Goal: Communication & Community: Answer question/provide support

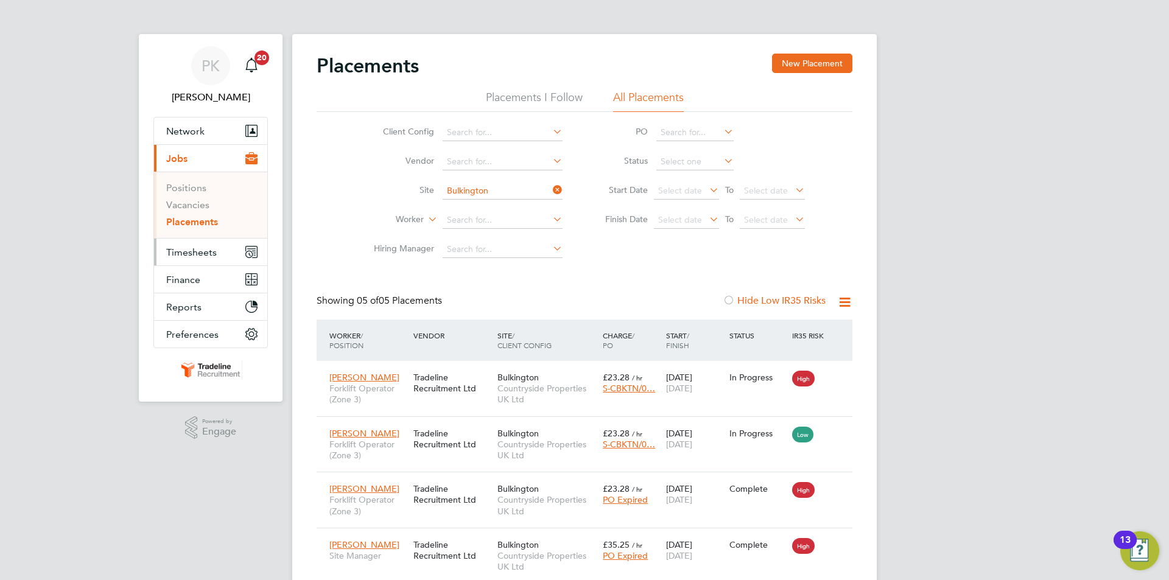
click at [215, 256] on span "Timesheets" at bounding box center [191, 253] width 51 height 12
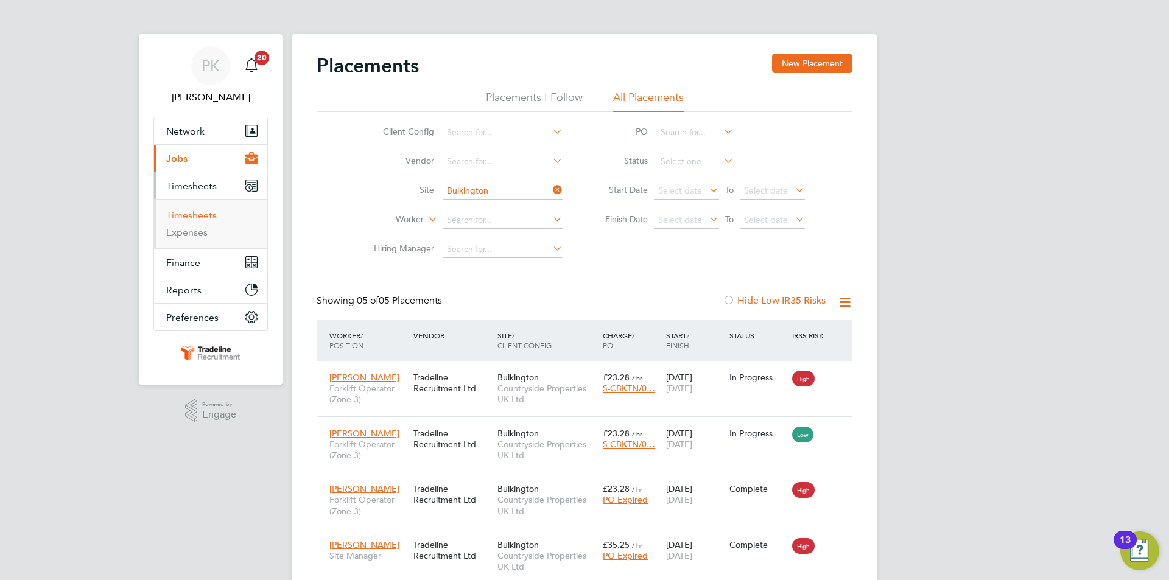
click at [194, 217] on link "Timesheets" at bounding box center [191, 215] width 51 height 12
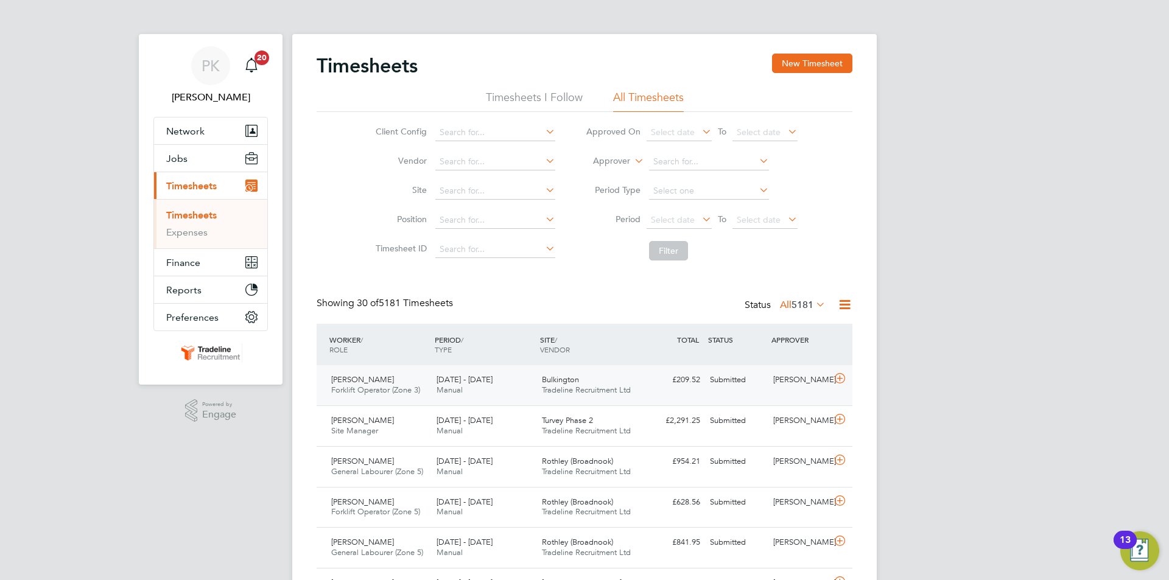
click at [821, 390] on div "[PERSON_NAME]" at bounding box center [799, 380] width 63 height 20
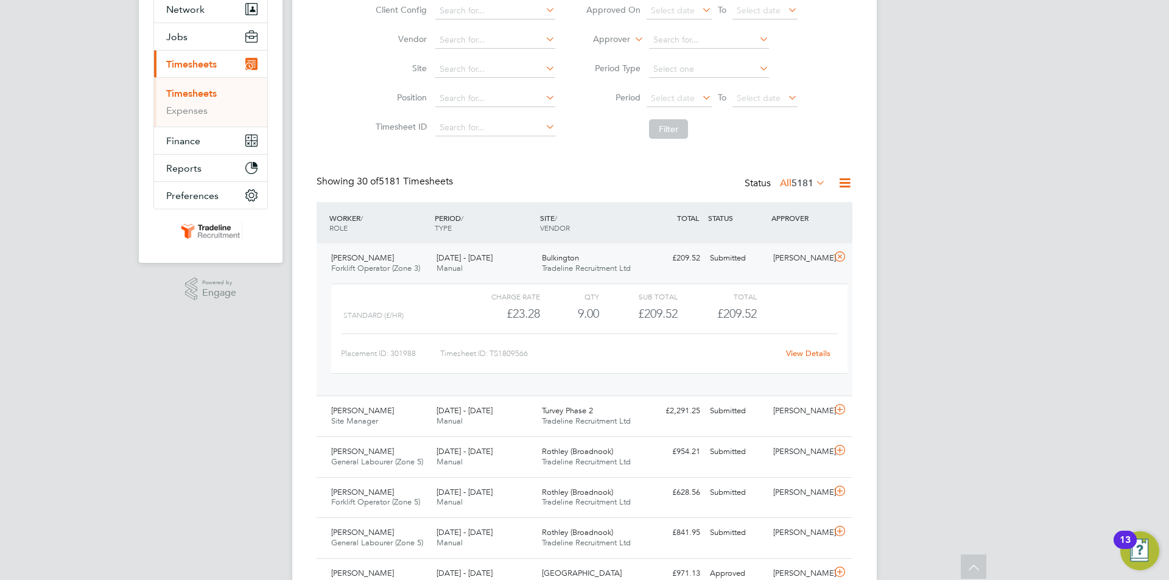
click at [813, 357] on link "View Details" at bounding box center [808, 353] width 44 height 10
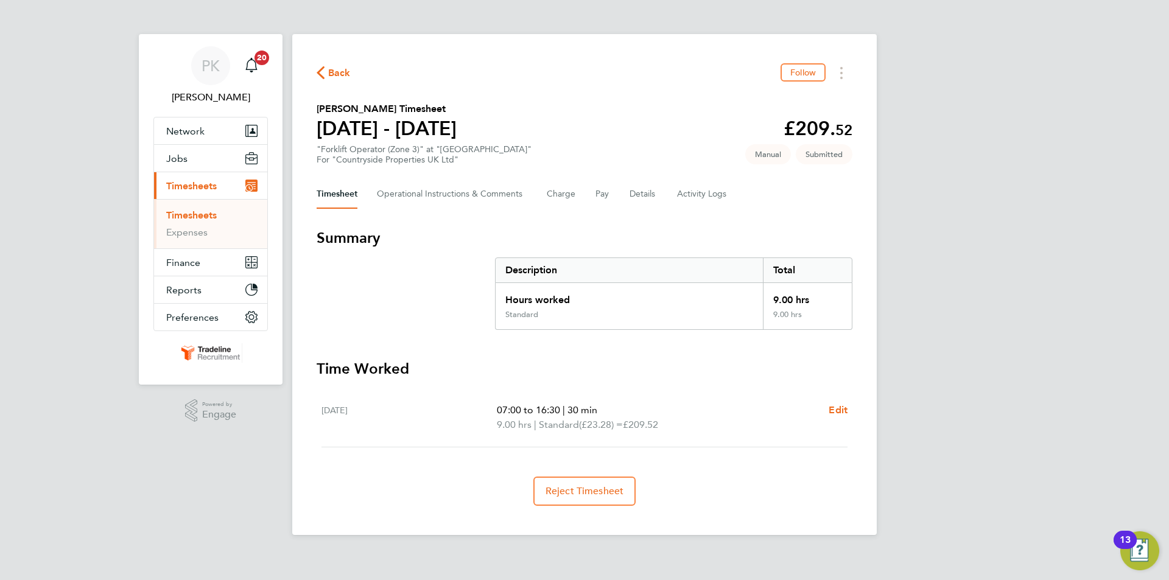
click at [194, 215] on link "Timesheets" at bounding box center [191, 215] width 51 height 12
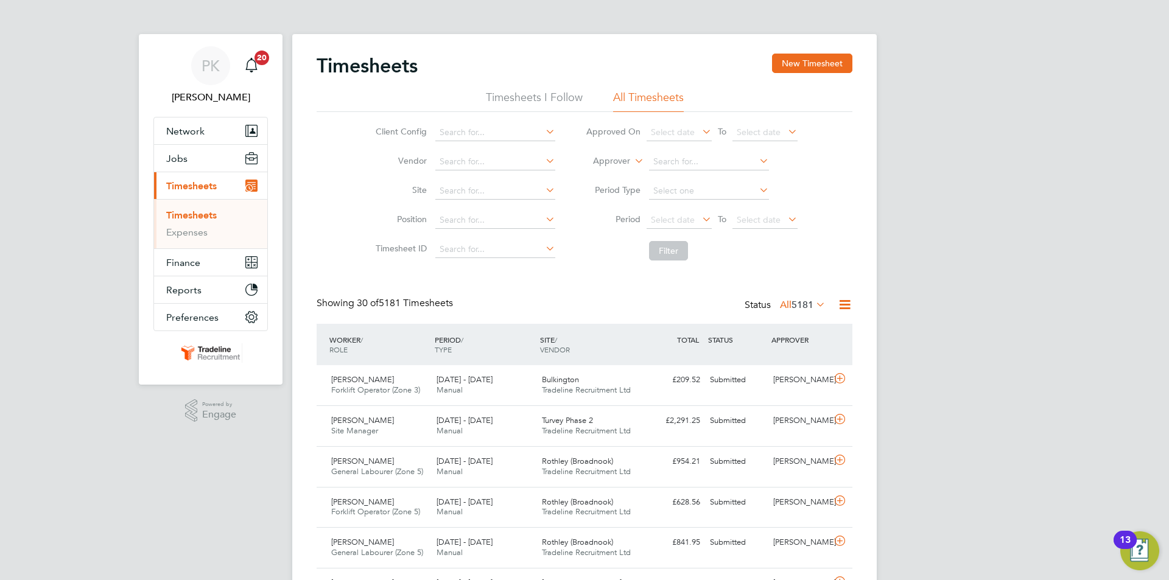
click at [543, 192] on icon at bounding box center [543, 189] width 0 height 17
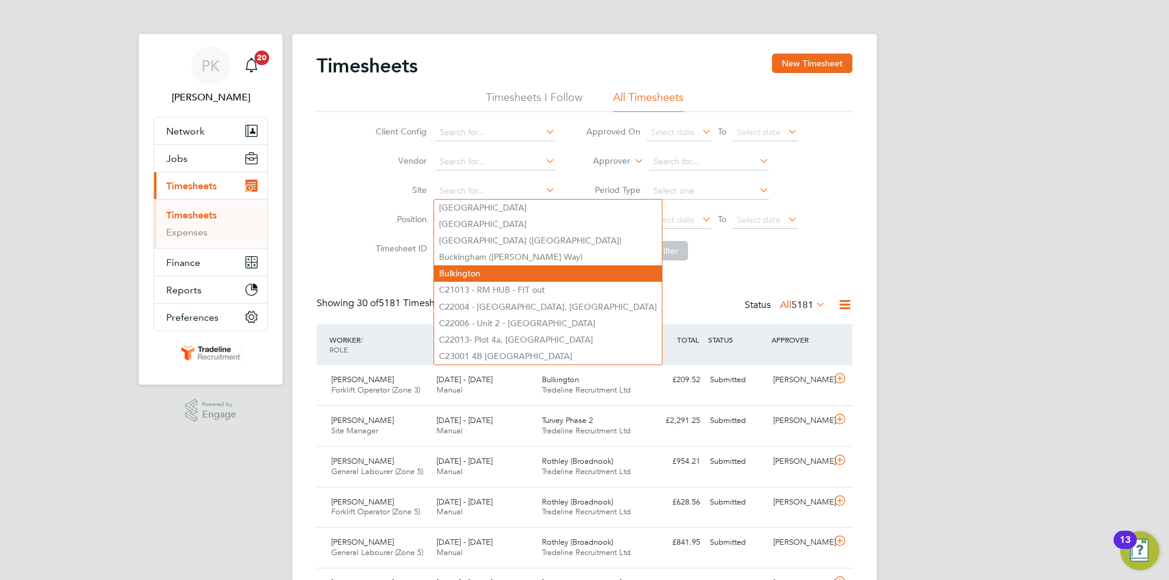
type input "o"
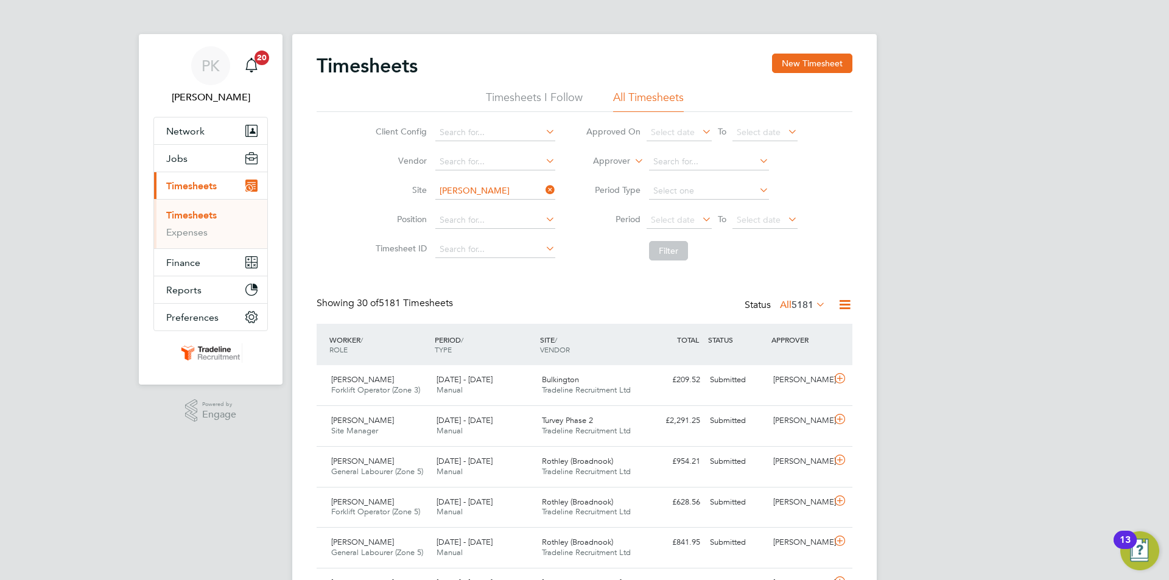
click at [499, 209] on li "[PERSON_NAME] [PERSON_NAME] (Broadnook)" at bounding box center [504, 208] width 141 height 16
type input "Rothley (Broadnook)"
click at [664, 248] on button "Filter" at bounding box center [668, 250] width 39 height 19
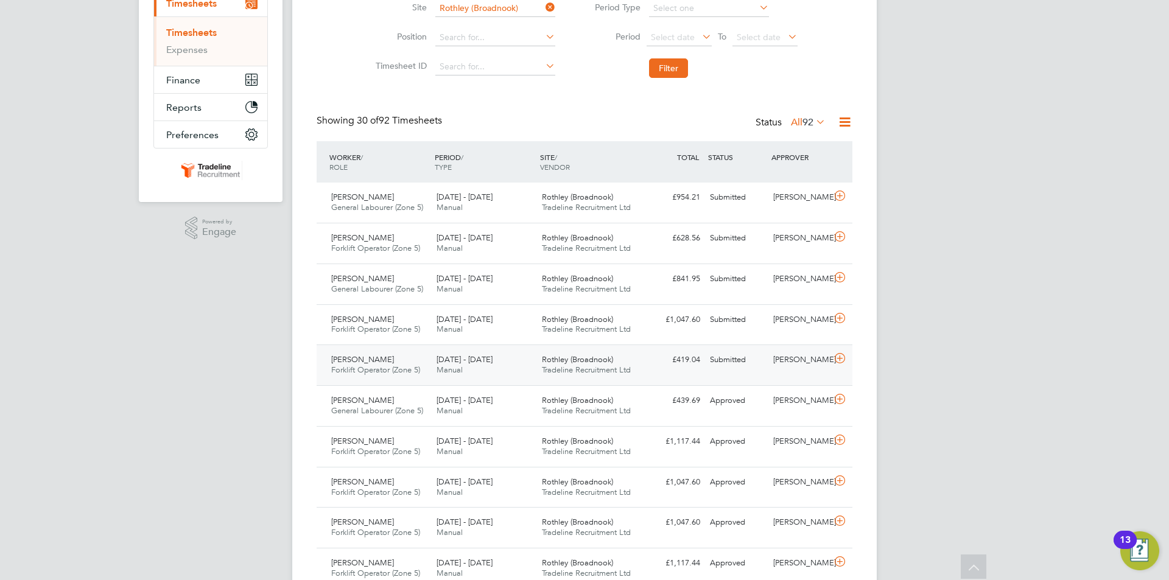
click at [799, 373] on div "Macdonald Zinarei Forklift Operator (Zone 5) 11 - 17 Aug 2025 11 - 17 Aug 2025 …" at bounding box center [585, 365] width 536 height 41
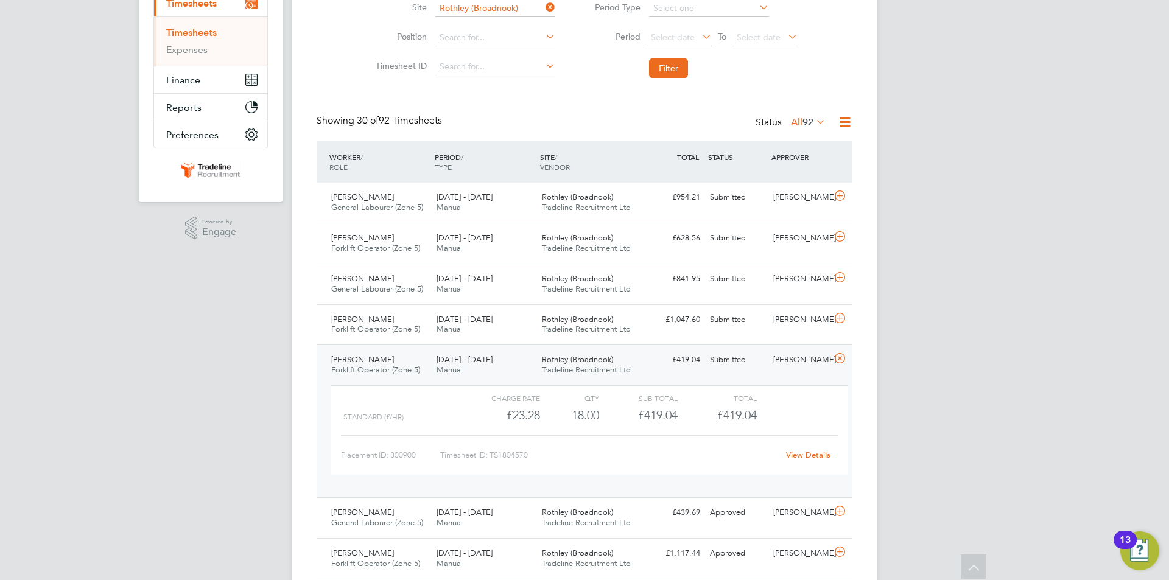
click at [799, 455] on link "View Details" at bounding box center [808, 455] width 44 height 10
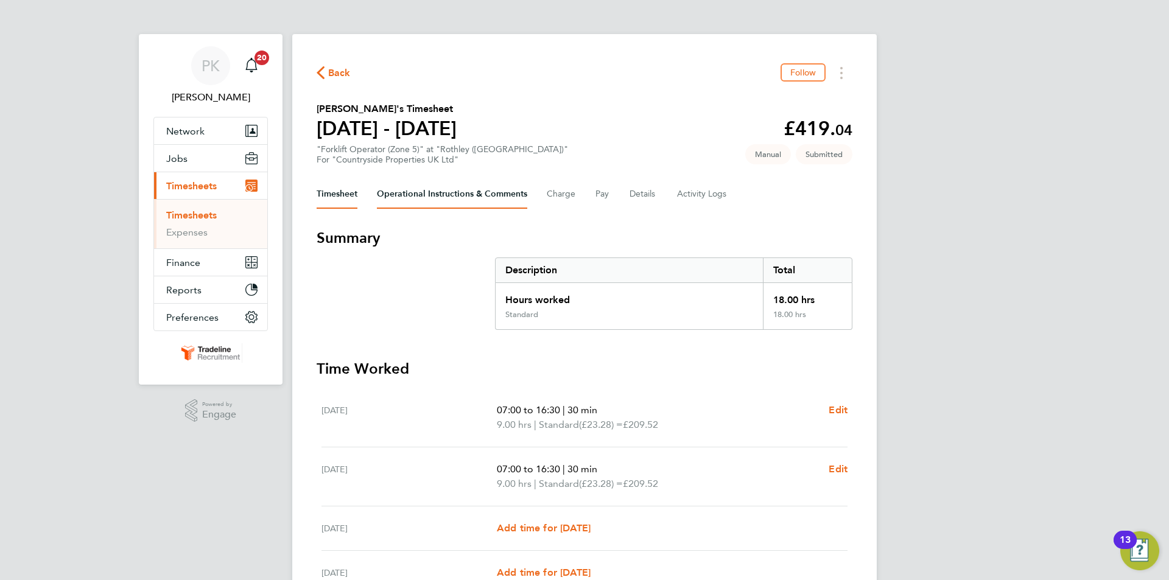
click at [480, 194] on Comments-tab "Operational Instructions & Comments" at bounding box center [452, 194] width 150 height 29
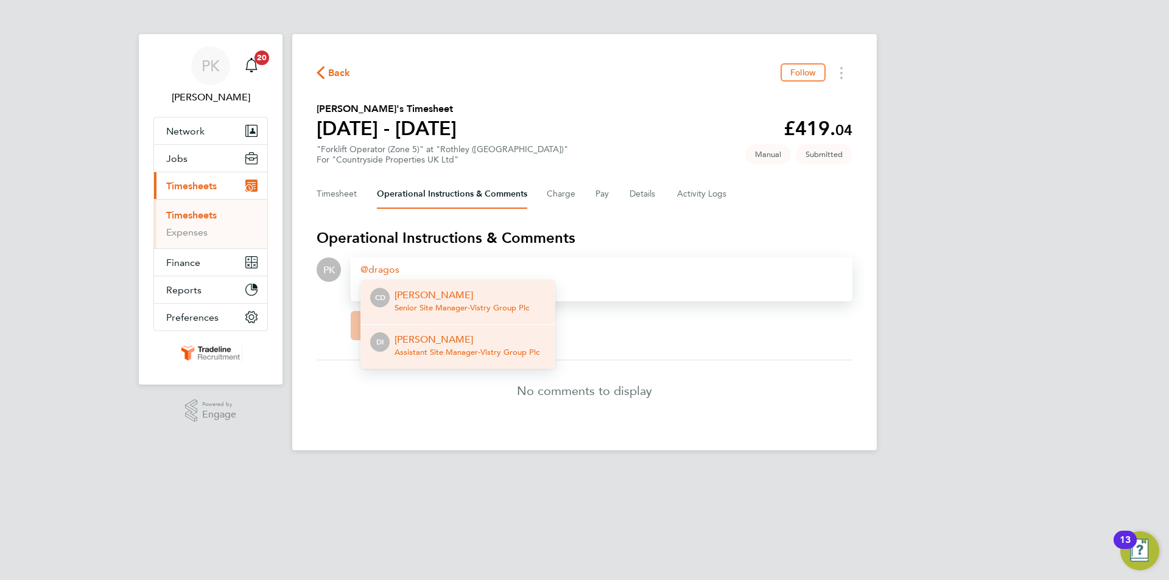
click at [466, 338] on p "[PERSON_NAME]" at bounding box center [466, 339] width 145 height 15
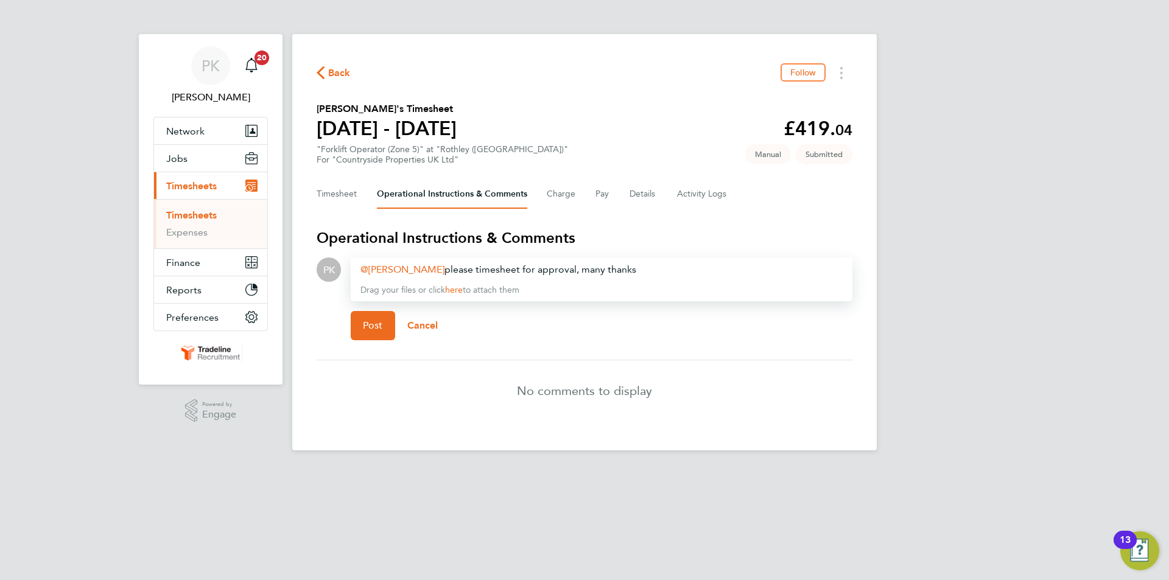
drag, startPoint x: 430, startPoint y: 270, endPoint x: 612, endPoint y: 276, distance: 182.7
click at [612, 276] on div "Dragos Iuga ​ please timesheet for approval, many thanks" at bounding box center [601, 269] width 482 height 15
copy div "please timesheet for approval, many thanks"
click at [377, 323] on span "Post" at bounding box center [373, 326] width 20 height 12
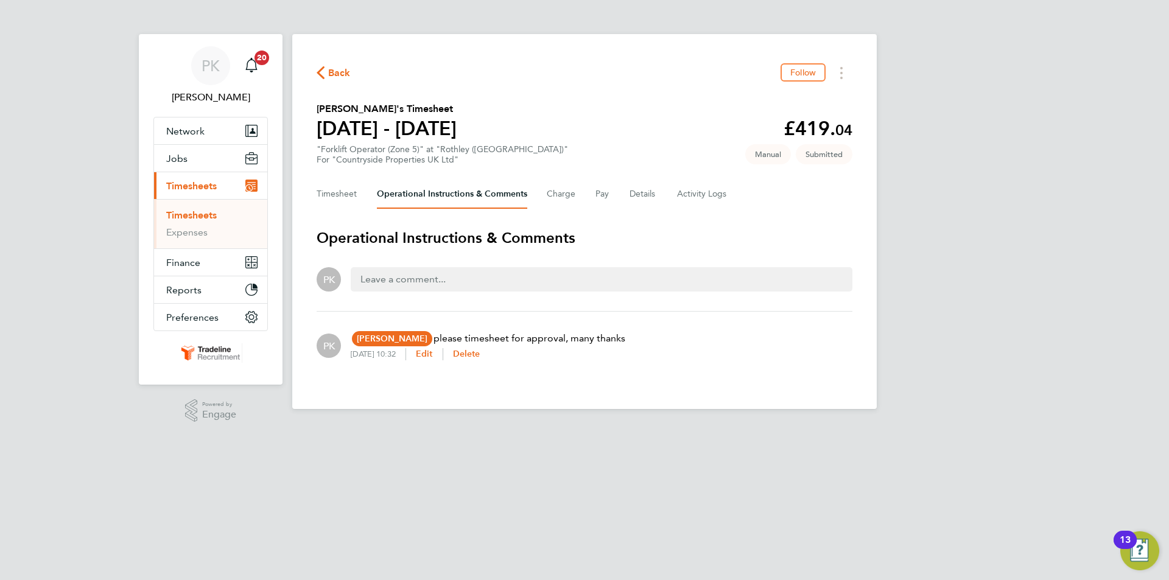
click at [194, 215] on link "Timesheets" at bounding box center [191, 215] width 51 height 12
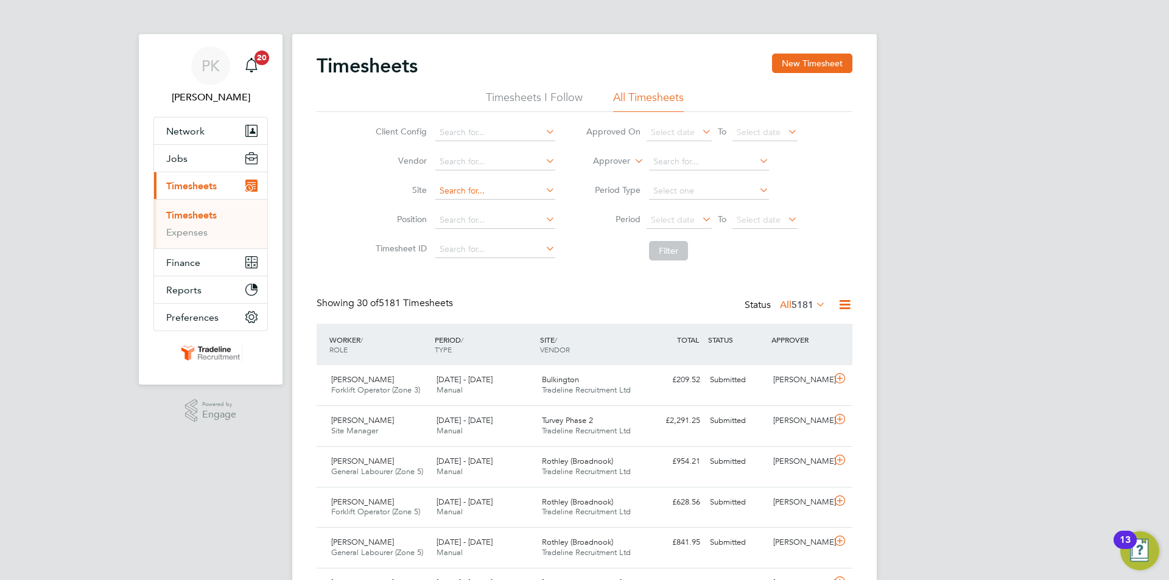
click at [479, 186] on input at bounding box center [495, 191] width 120 height 17
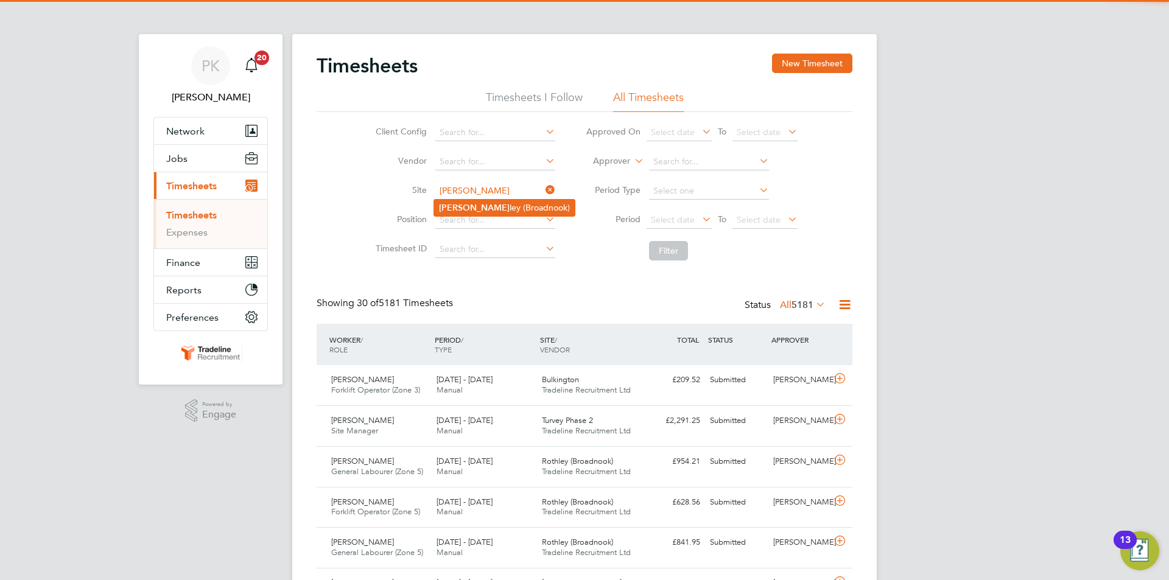
click at [462, 200] on li "[PERSON_NAME] [PERSON_NAME] (Broadnook)" at bounding box center [504, 208] width 141 height 16
type input "Rothley (Broadnook)"
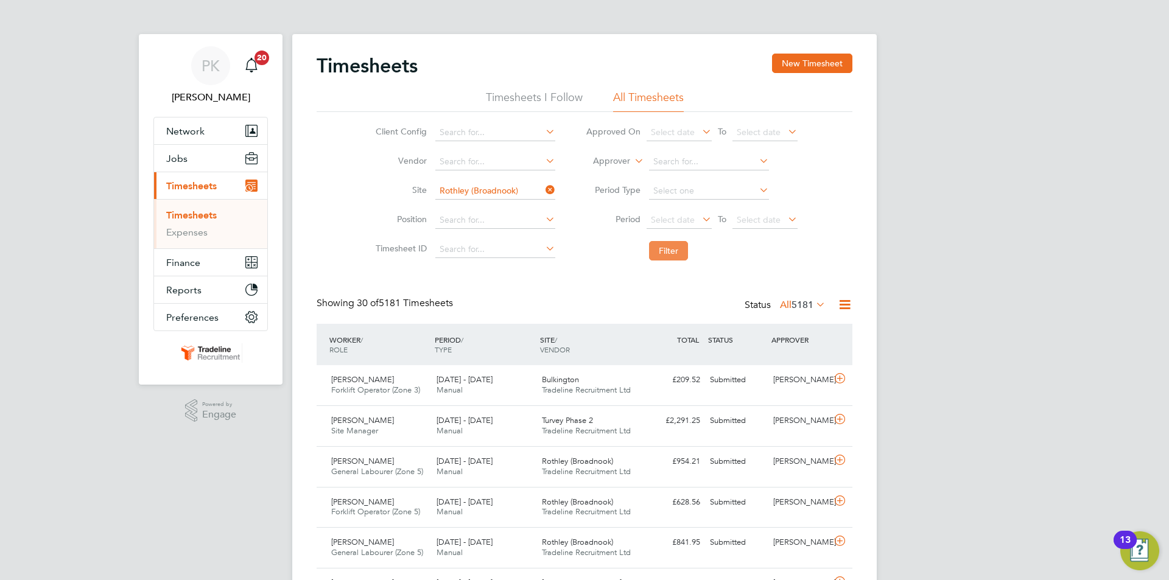
click at [665, 243] on button "Filter" at bounding box center [668, 250] width 39 height 19
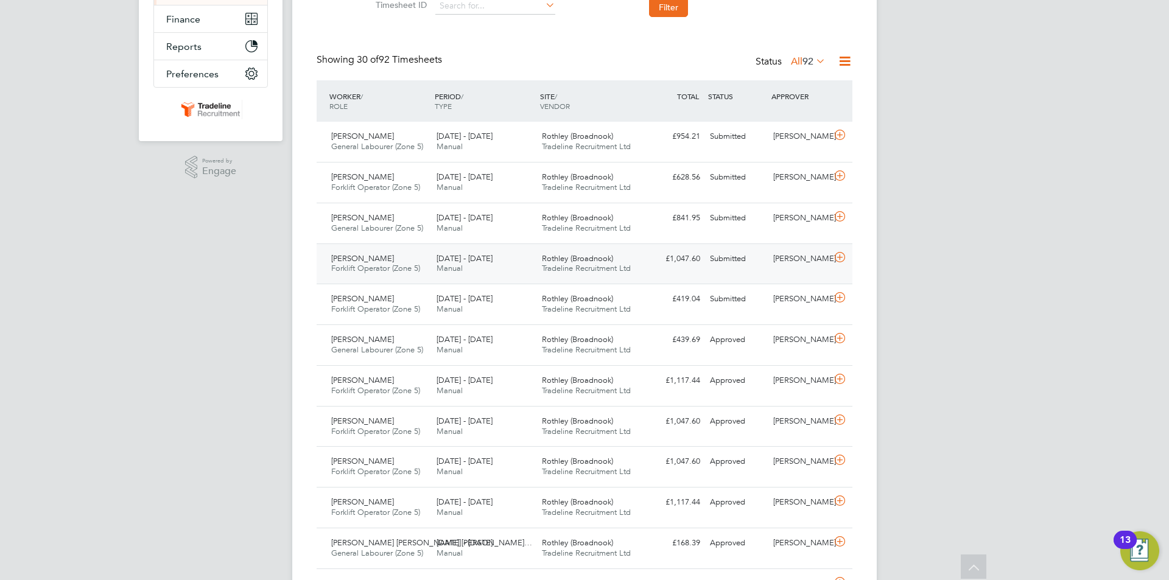
click at [838, 271] on div "Macdonald Zinarei Forklift Operator (Zone 5) 18 - 24 Aug 2025 18 - 24 Aug 2025 …" at bounding box center [585, 263] width 536 height 41
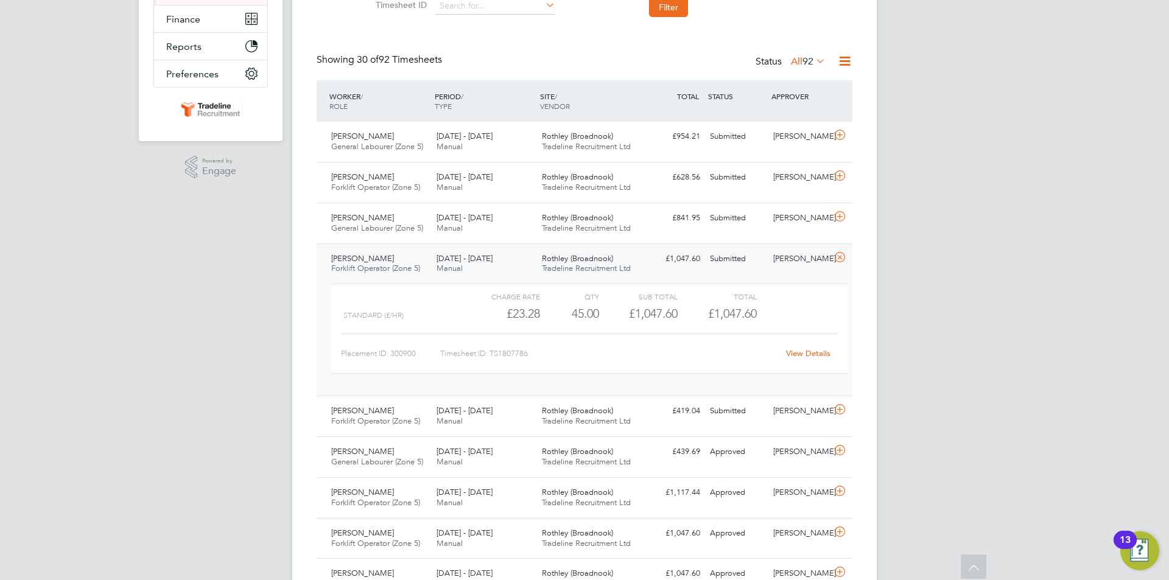
click at [813, 353] on link "View Details" at bounding box center [808, 353] width 44 height 10
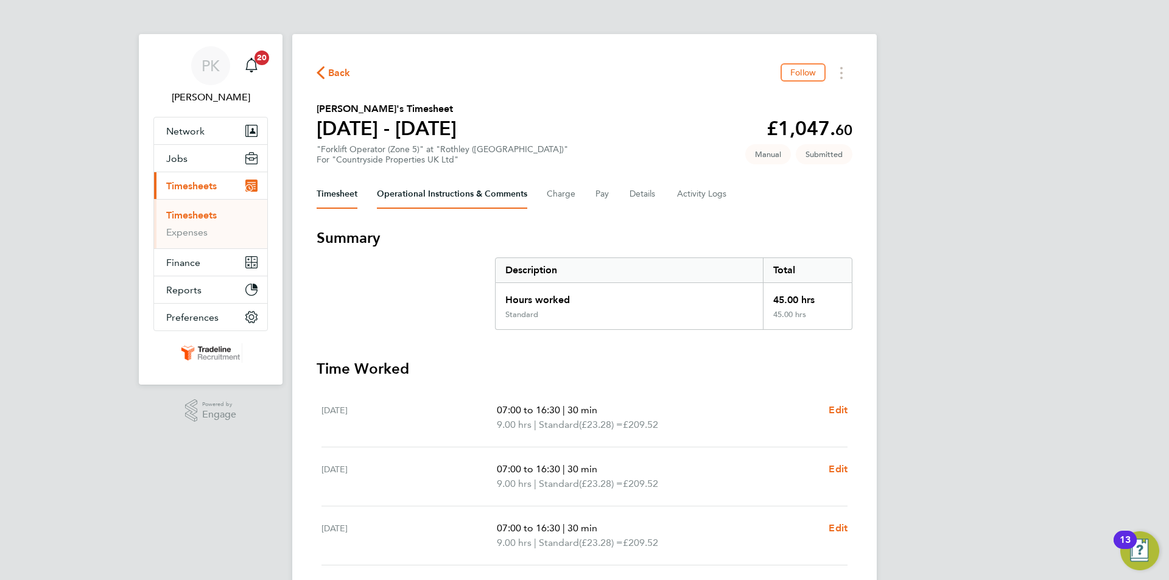
click at [494, 195] on Comments-tab "Operational Instructions & Comments" at bounding box center [452, 194] width 150 height 29
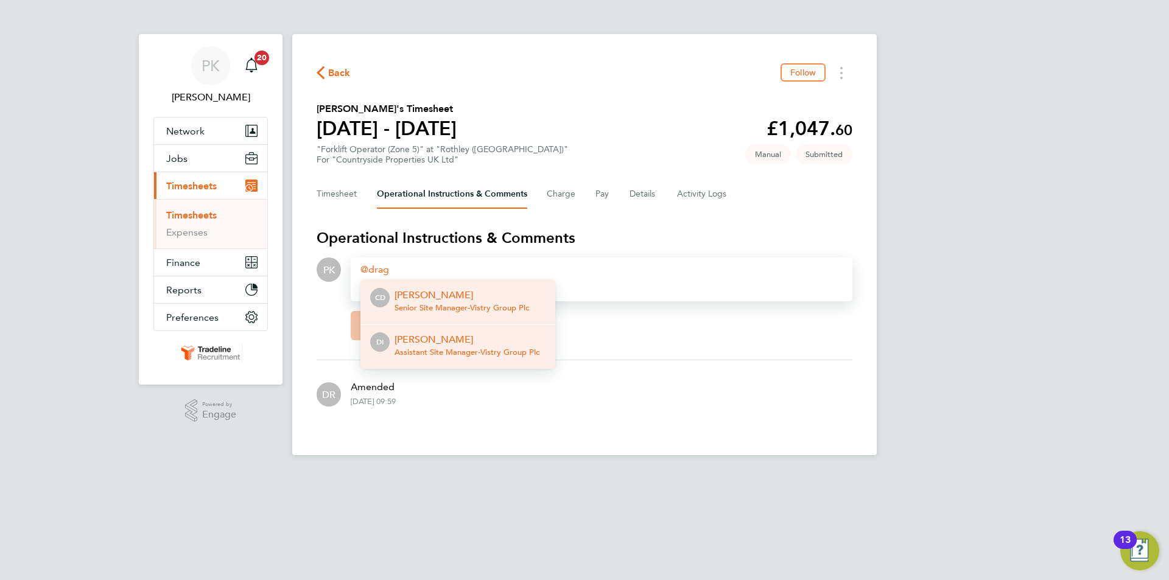
click at [467, 344] on p "[PERSON_NAME]" at bounding box center [466, 339] width 145 height 15
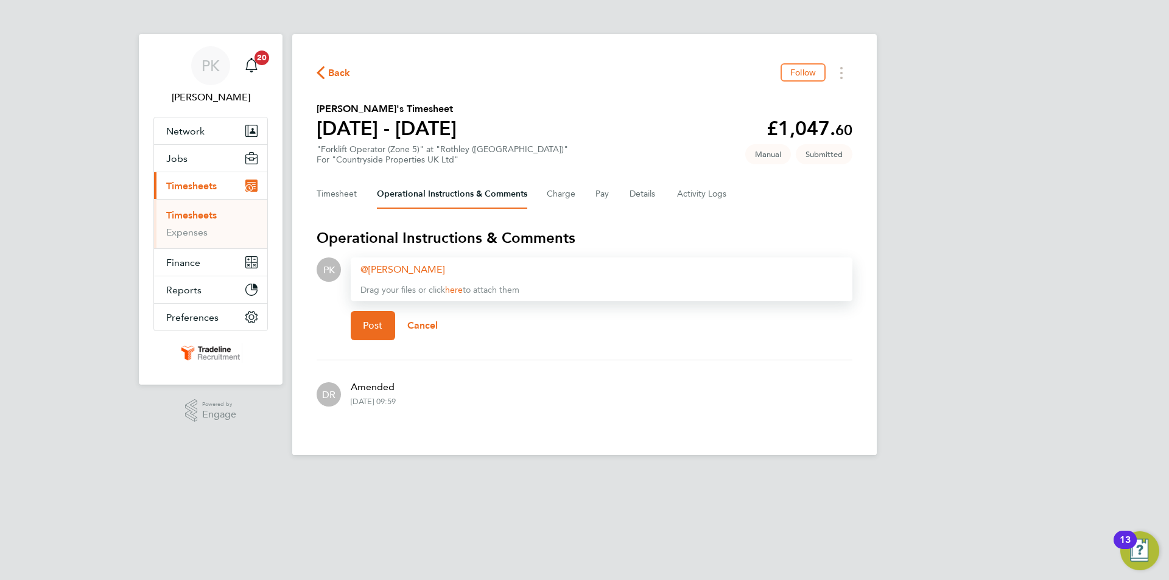
paste div
click at [376, 327] on span "Post" at bounding box center [373, 326] width 20 height 12
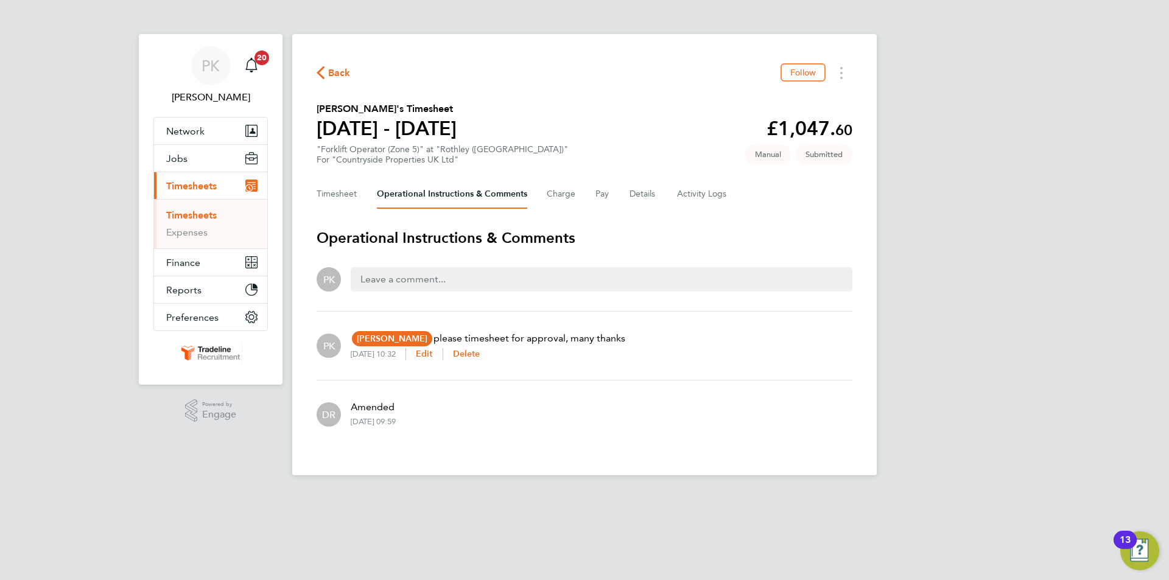
click at [324, 72] on icon "button" at bounding box center [321, 72] width 8 height 13
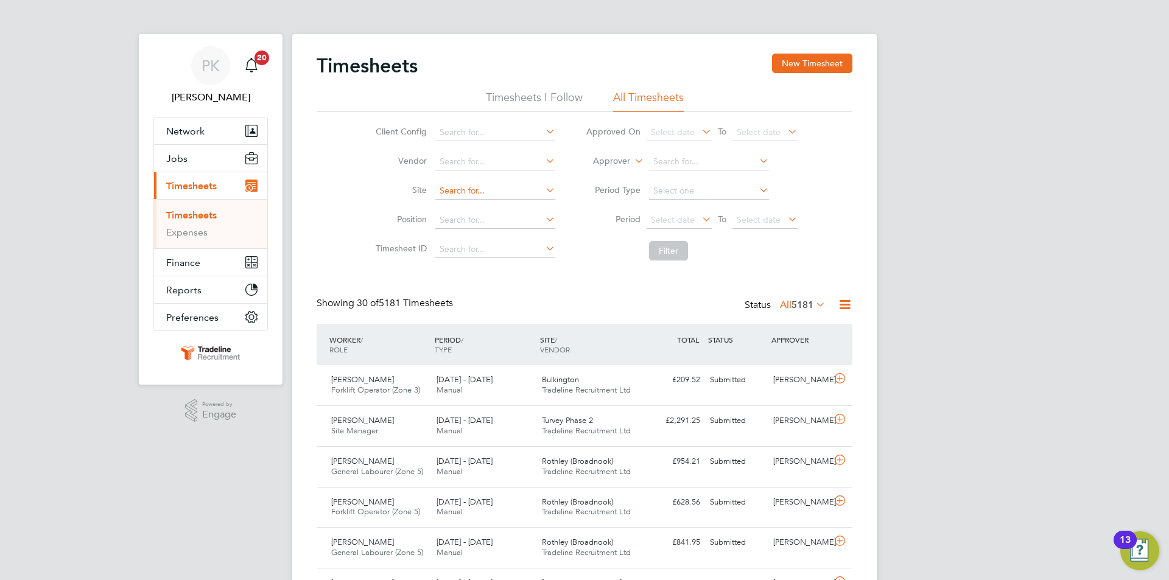
click at [469, 196] on input at bounding box center [495, 191] width 120 height 17
click at [473, 206] on li "Roth ley (Broadnook)" at bounding box center [504, 208] width 141 height 16
type input "Rothley (Broadnook)"
click at [684, 254] on button "Filter" at bounding box center [668, 250] width 39 height 19
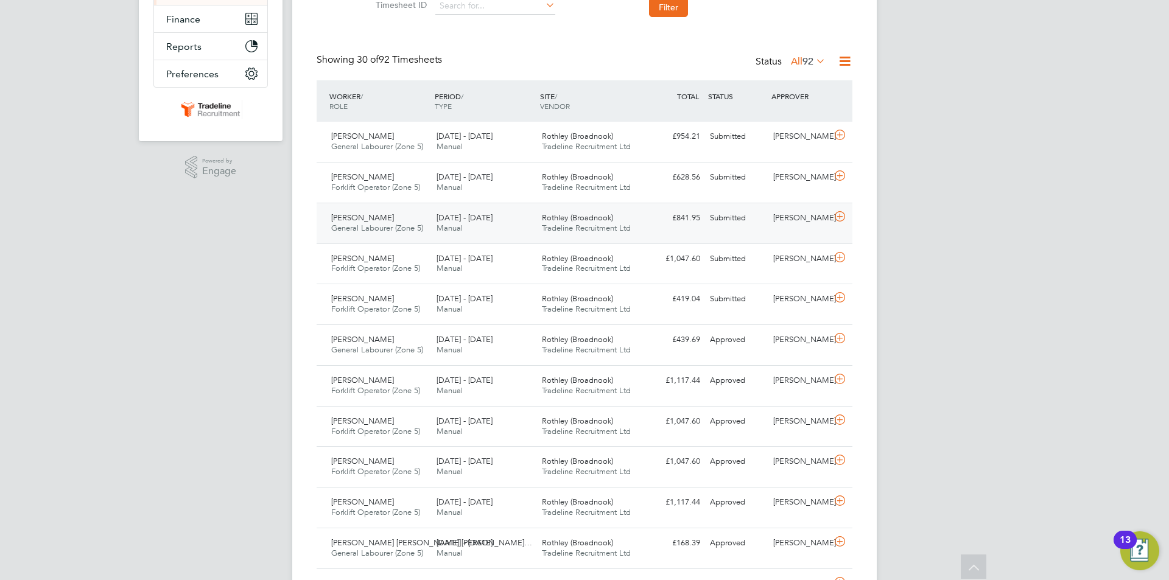
click at [770, 234] on div "Alexandru-Catalin Calin General Labourer (Zone 5) 11 - 17 Aug 2025 11 - 17 Aug …" at bounding box center [585, 223] width 536 height 41
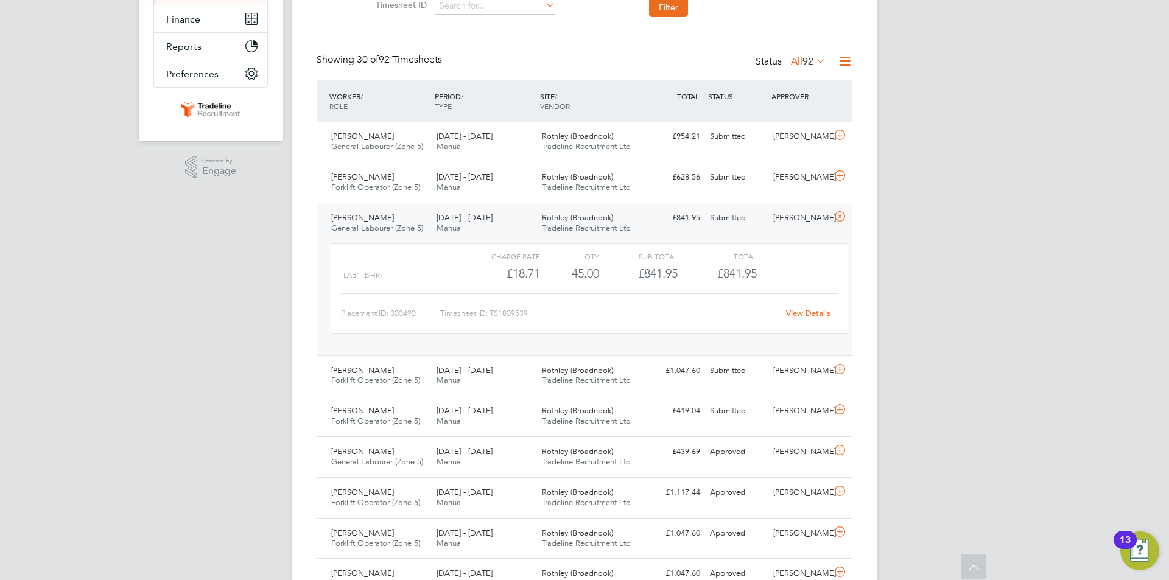
click at [807, 313] on link "View Details" at bounding box center [808, 313] width 44 height 10
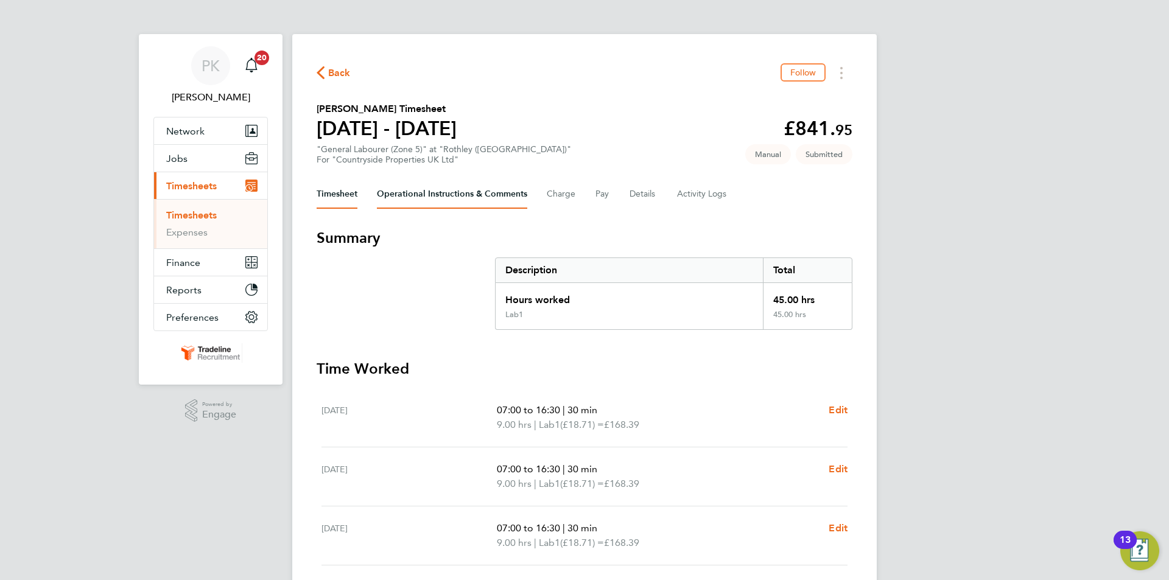
click at [508, 196] on Comments-tab "Operational Instructions & Comments" at bounding box center [452, 194] width 150 height 29
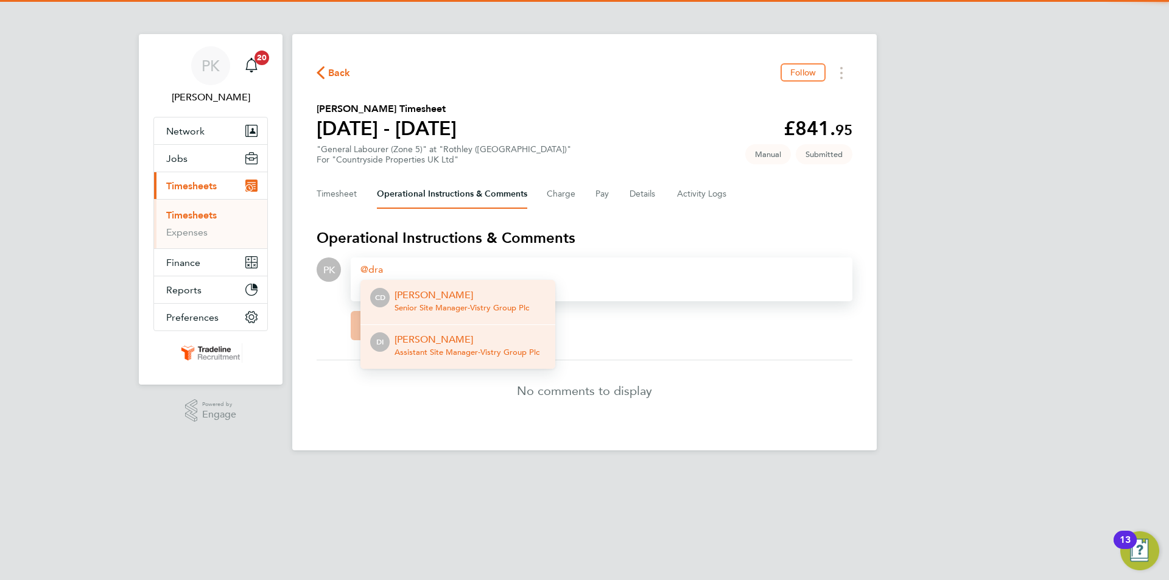
click at [474, 336] on p "[PERSON_NAME]" at bounding box center [466, 339] width 145 height 15
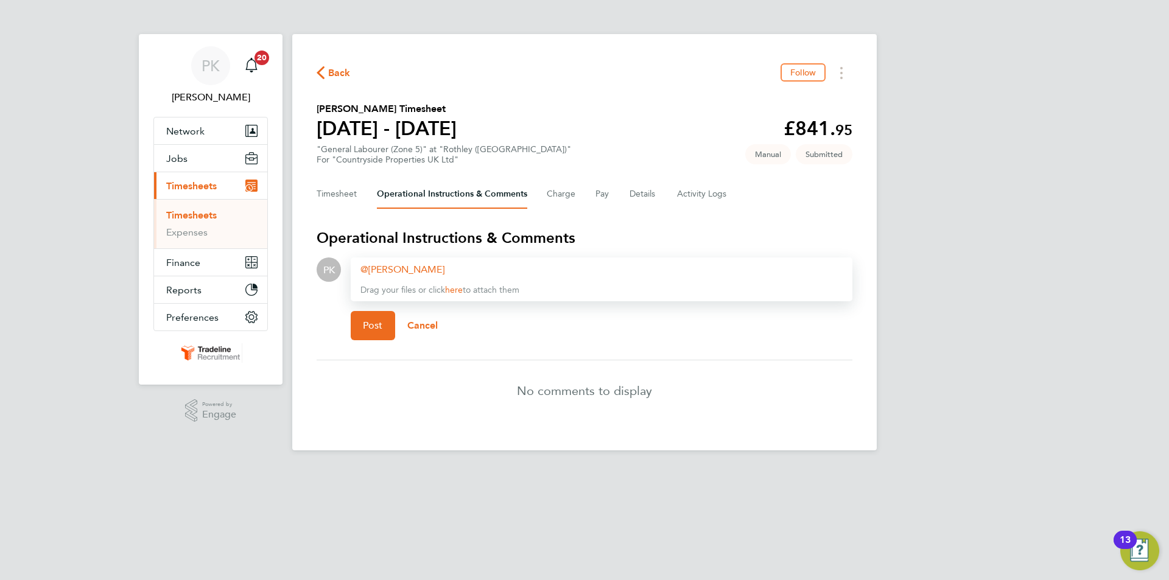
paste div
click at [373, 315] on button "Post" at bounding box center [373, 325] width 44 height 29
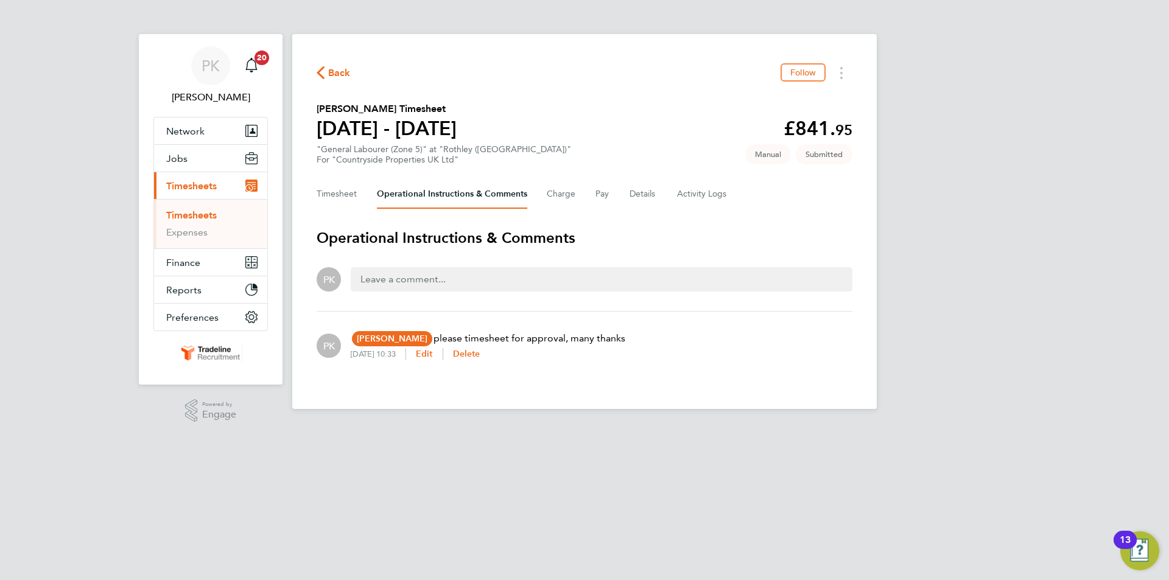
click at [326, 71] on span "Back" at bounding box center [334, 72] width 34 height 12
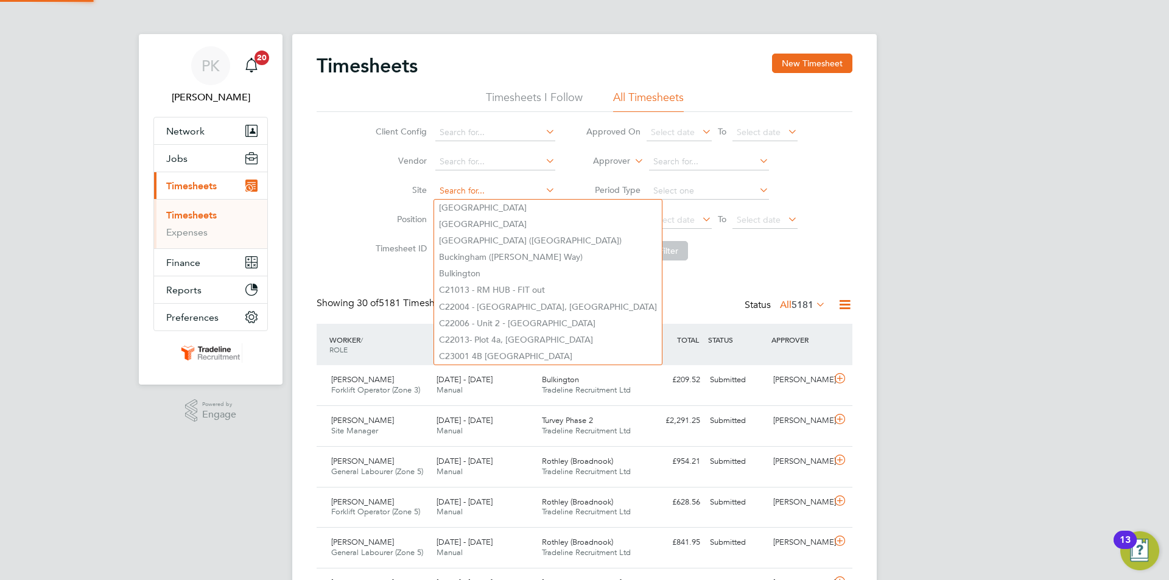
click at [463, 187] on input at bounding box center [495, 191] width 120 height 17
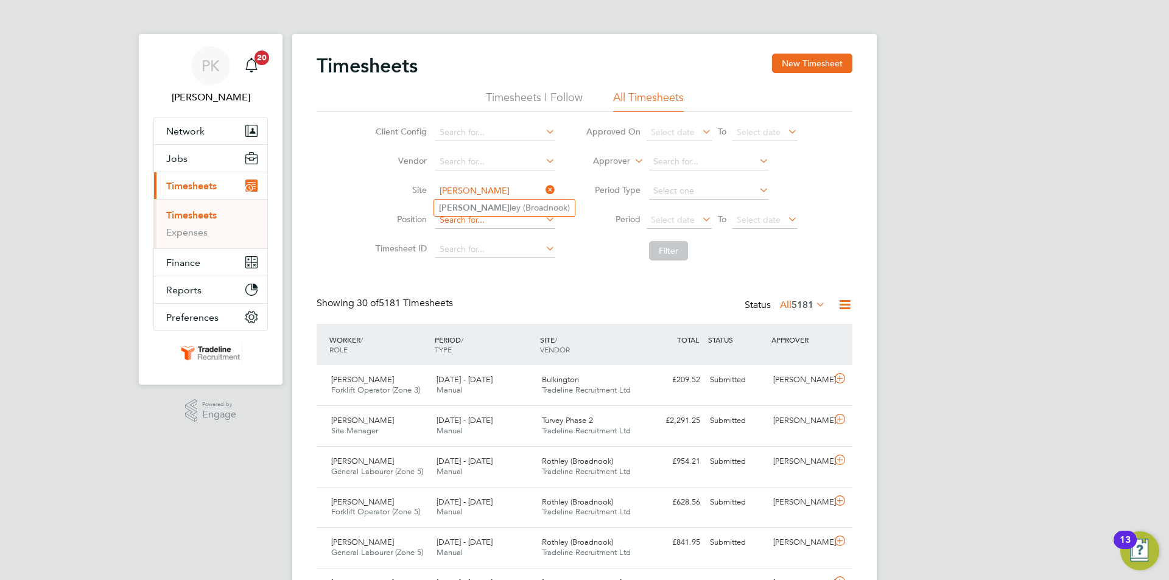
type input "[PERSON_NAME]"
click at [453, 218] on input at bounding box center [495, 220] width 120 height 17
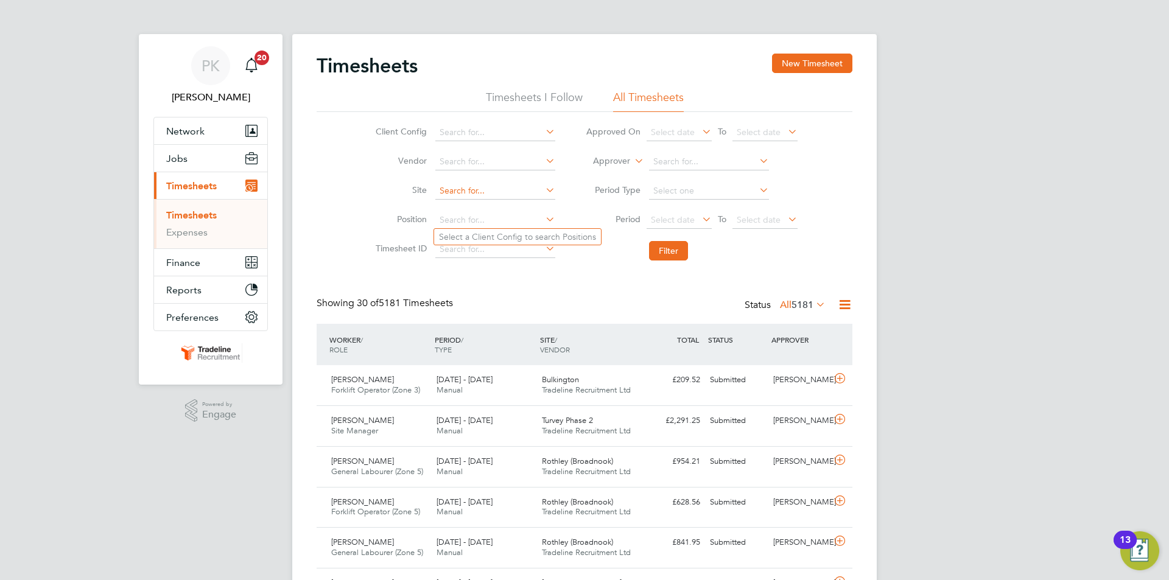
click at [463, 186] on input at bounding box center [495, 191] width 120 height 17
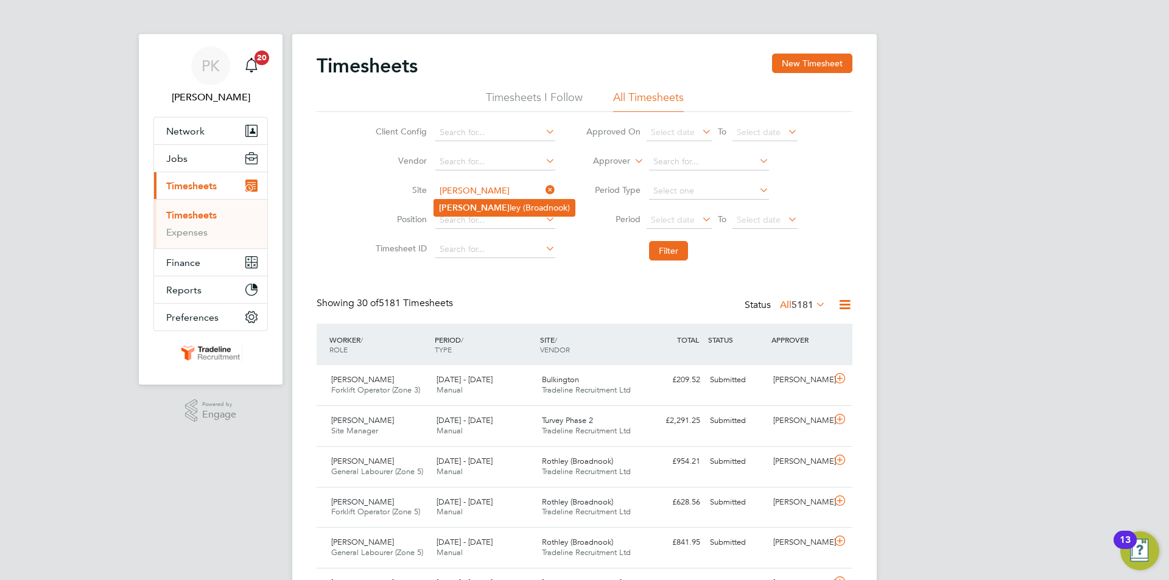
click at [455, 200] on li "[PERSON_NAME] [PERSON_NAME] (Broadnook)" at bounding box center [504, 208] width 141 height 16
type input "Rothley (Broadnook)"
click at [668, 251] on button "Filter" at bounding box center [668, 250] width 39 height 19
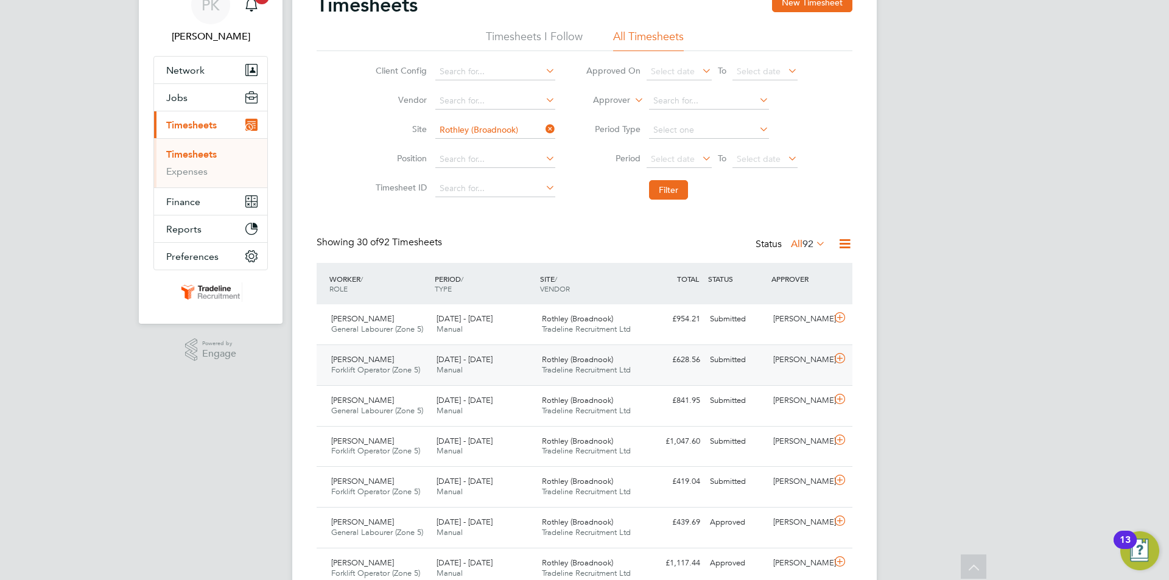
click at [827, 369] on div "[PERSON_NAME]" at bounding box center [799, 360] width 63 height 20
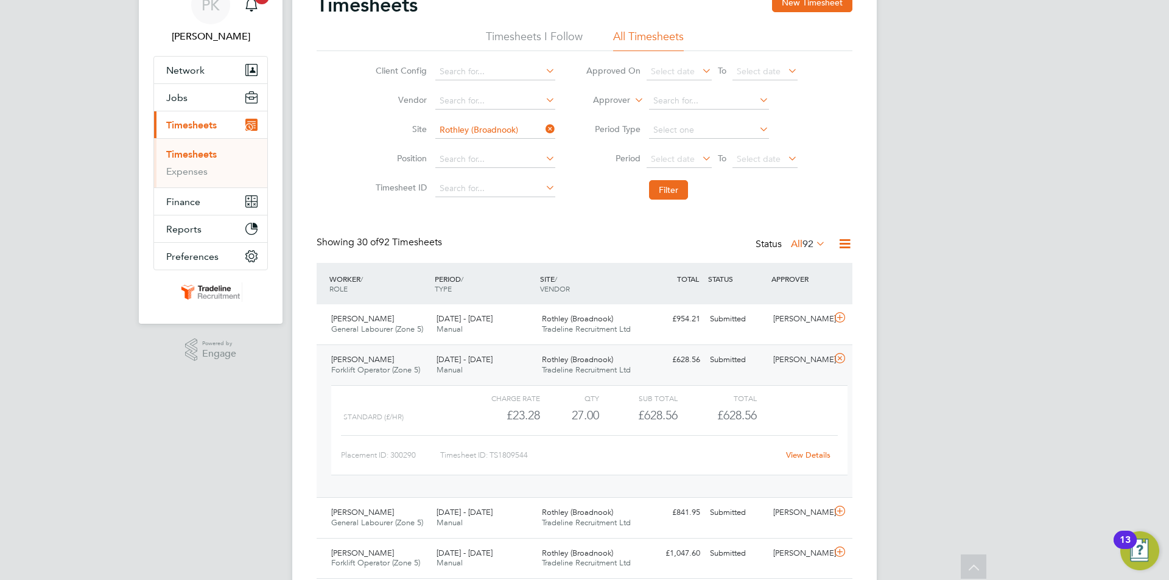
click at [814, 458] on link "View Details" at bounding box center [808, 455] width 44 height 10
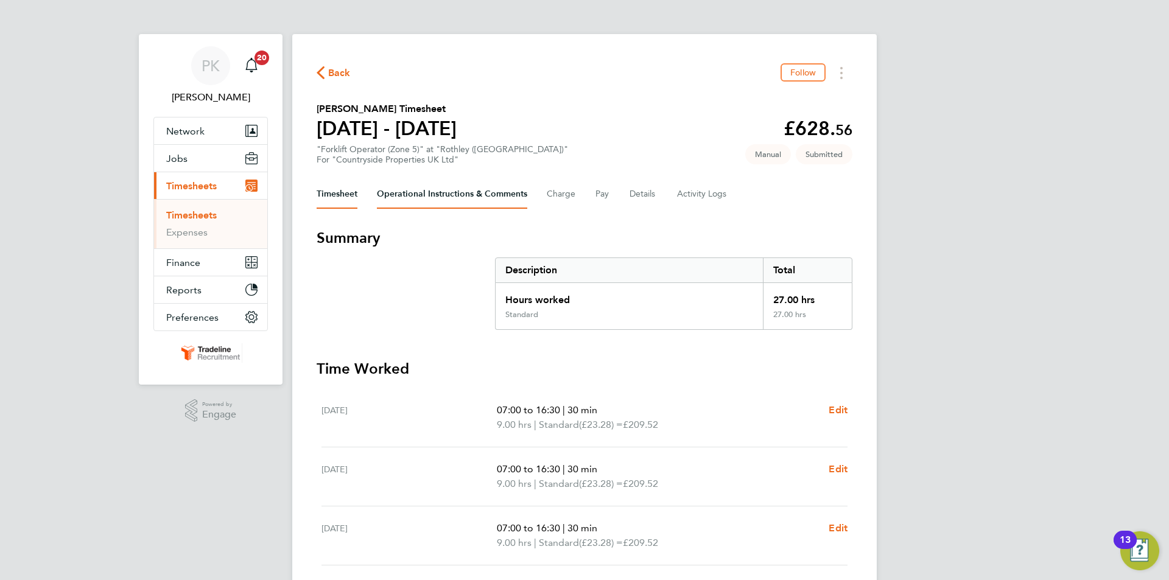
click at [443, 200] on Comments-tab "Operational Instructions & Comments" at bounding box center [452, 194] width 150 height 29
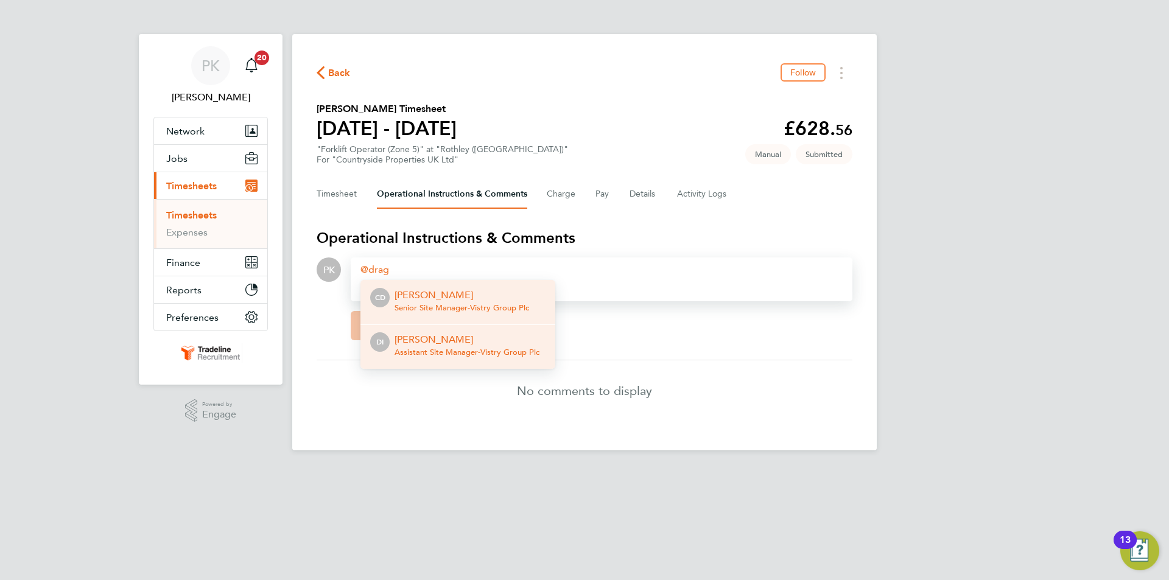
click at [444, 337] on p "[PERSON_NAME]" at bounding box center [466, 339] width 145 height 15
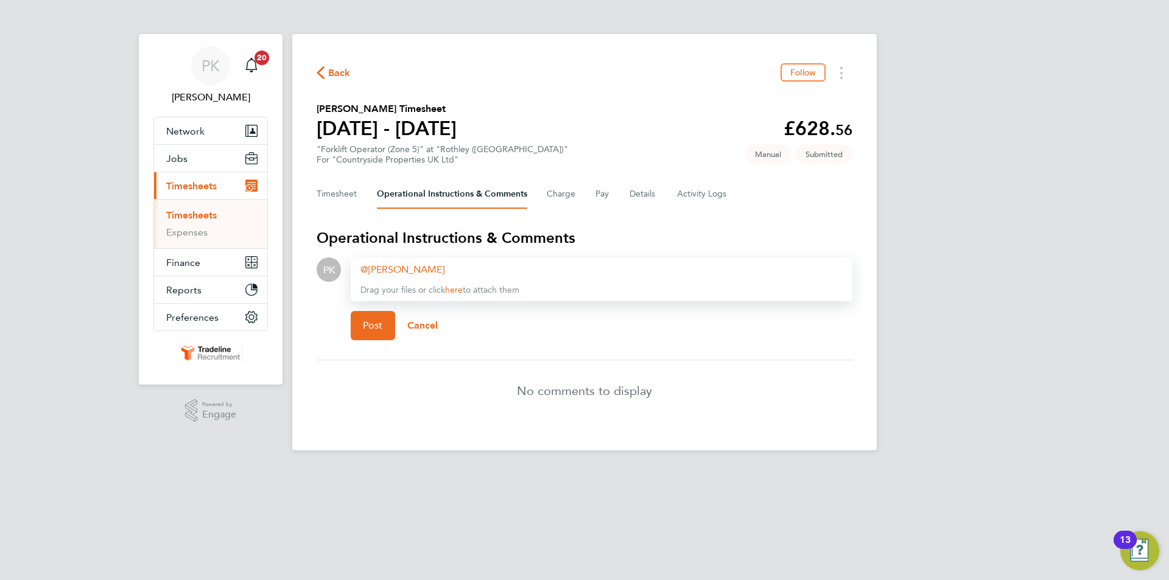
paste div
click at [374, 334] on button "Post" at bounding box center [373, 325] width 44 height 29
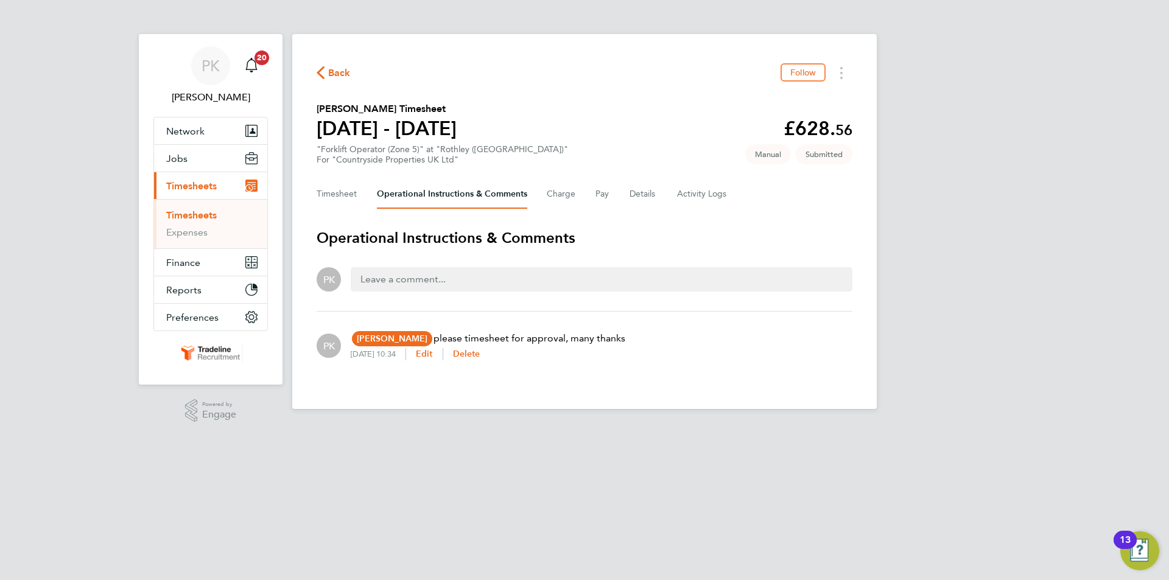
click at [186, 216] on link "Timesheets" at bounding box center [191, 215] width 51 height 12
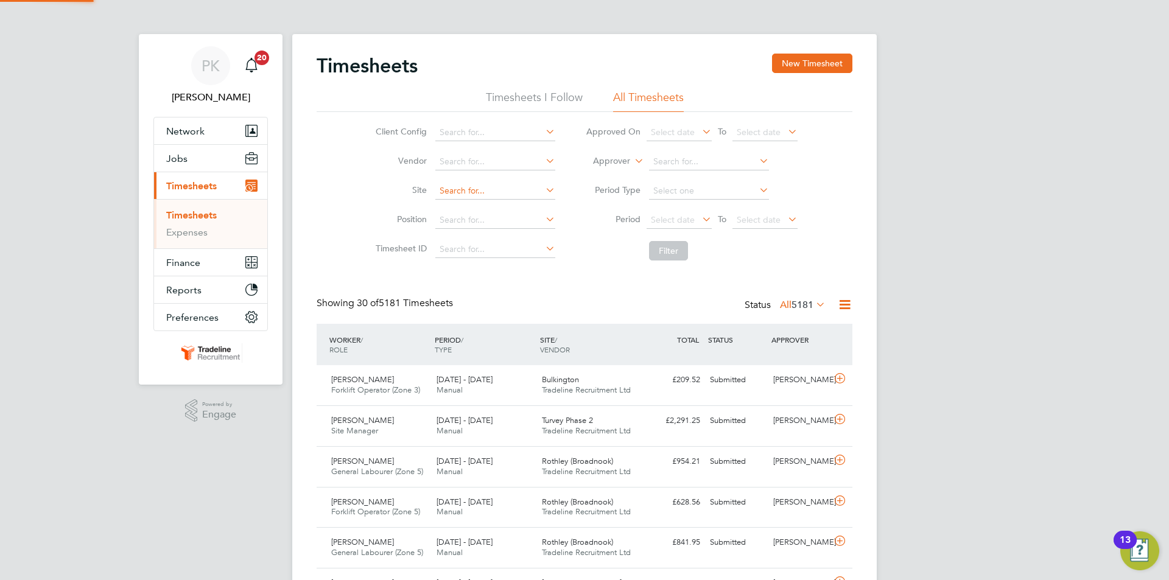
click at [479, 197] on input at bounding box center [495, 191] width 120 height 17
click at [479, 201] on li "[PERSON_NAME] [PERSON_NAME] (Broadnook)" at bounding box center [504, 208] width 141 height 16
type input "Rothley (Broadnook)"
click at [653, 248] on button "Filter" at bounding box center [668, 250] width 39 height 19
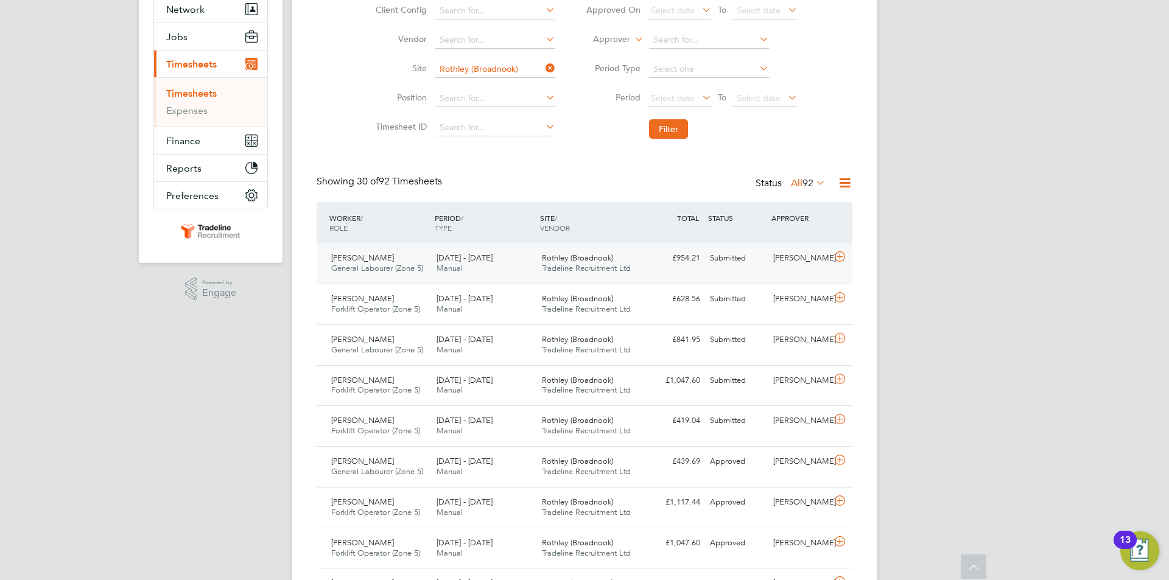
click at [752, 267] on div "Submitted" at bounding box center [736, 258] width 63 height 20
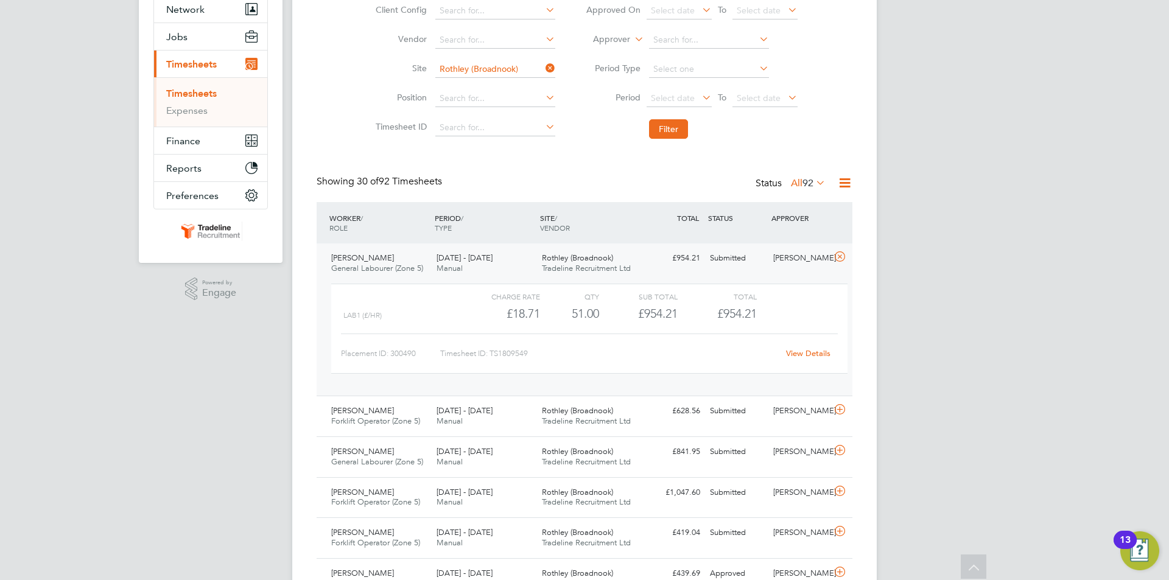
click at [813, 352] on link "View Details" at bounding box center [808, 353] width 44 height 10
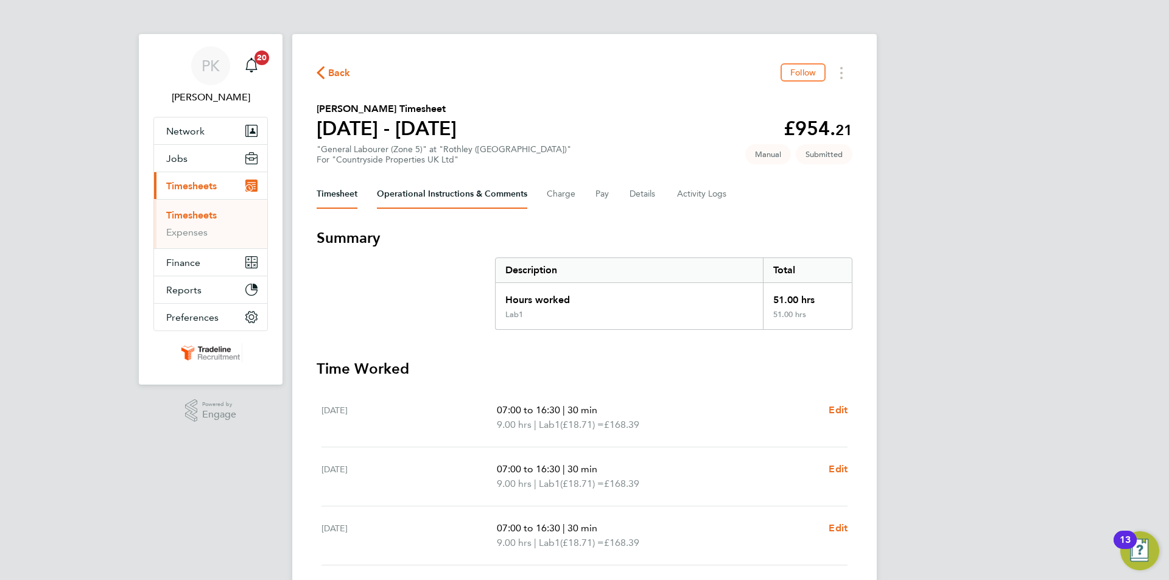
click at [462, 189] on Comments-tab "Operational Instructions & Comments" at bounding box center [452, 194] width 150 height 29
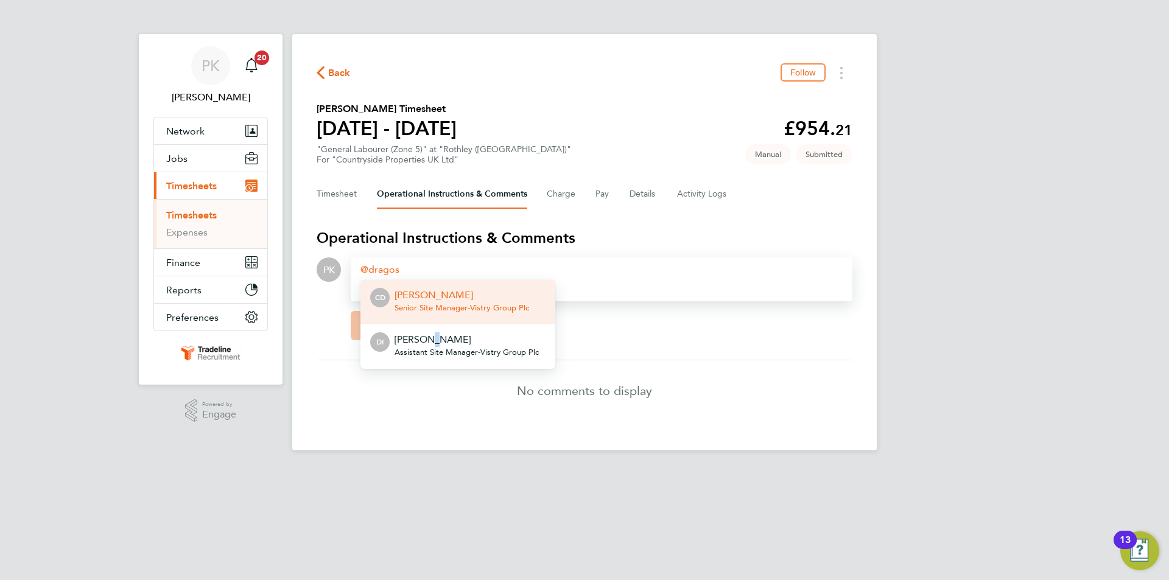
click at [428, 340] on p "Dragos Iuga" at bounding box center [466, 339] width 144 height 15
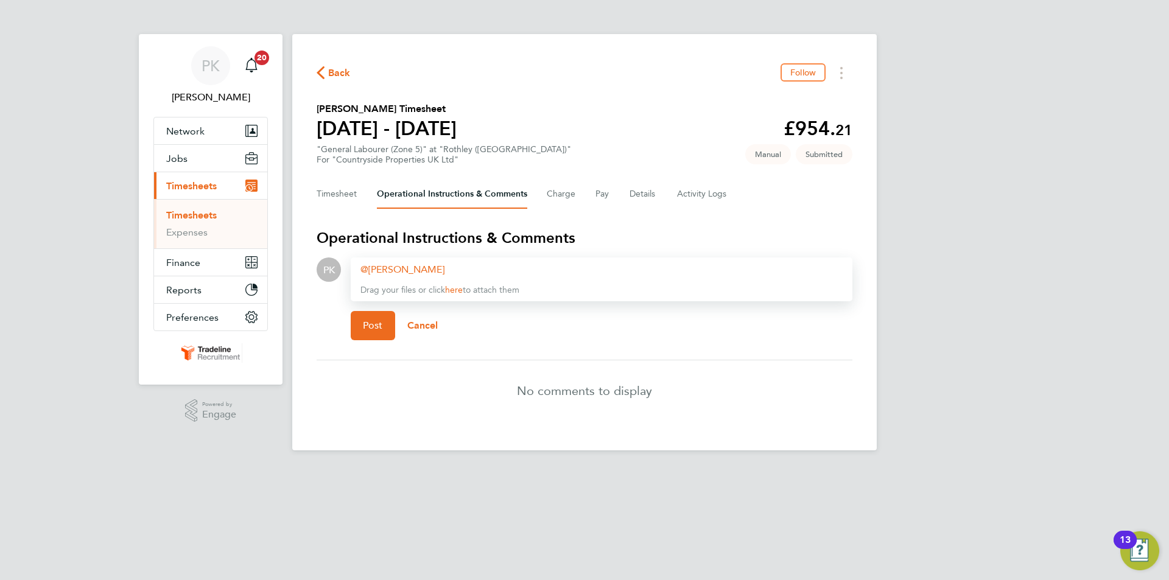
paste div
click at [374, 331] on span "Post" at bounding box center [373, 326] width 20 height 12
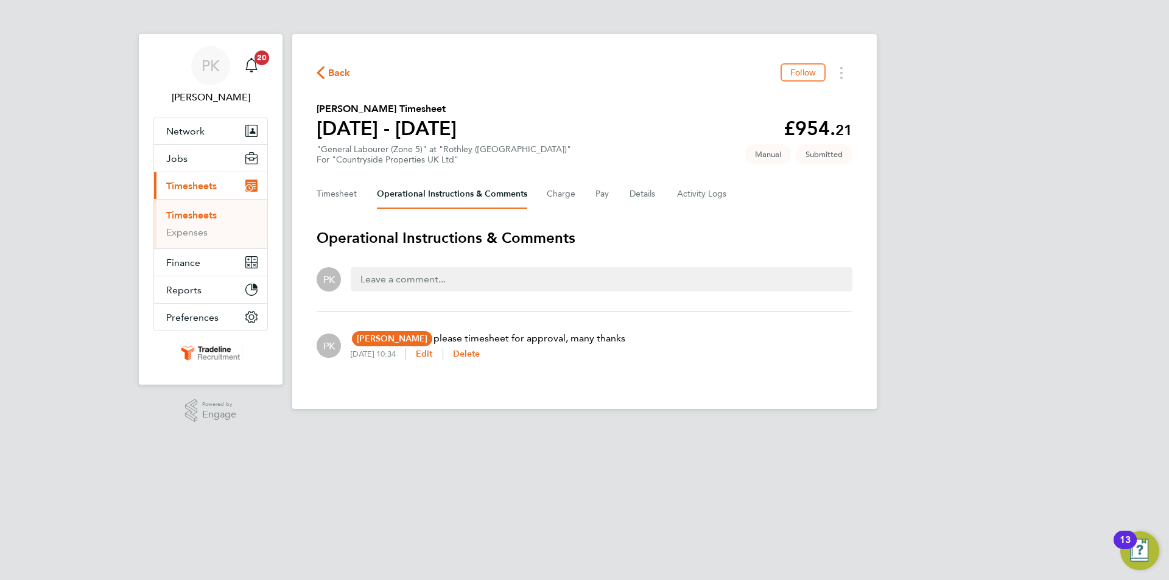
click at [210, 217] on link "Timesheets" at bounding box center [191, 215] width 51 height 12
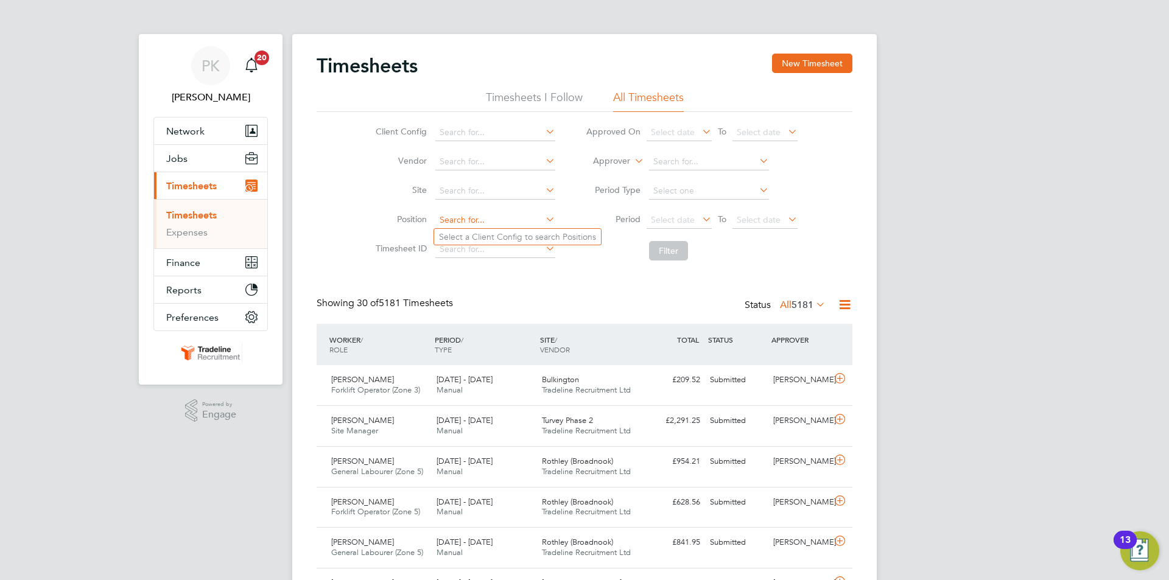
click at [506, 218] on input at bounding box center [495, 220] width 120 height 17
click at [502, 186] on input at bounding box center [495, 191] width 120 height 17
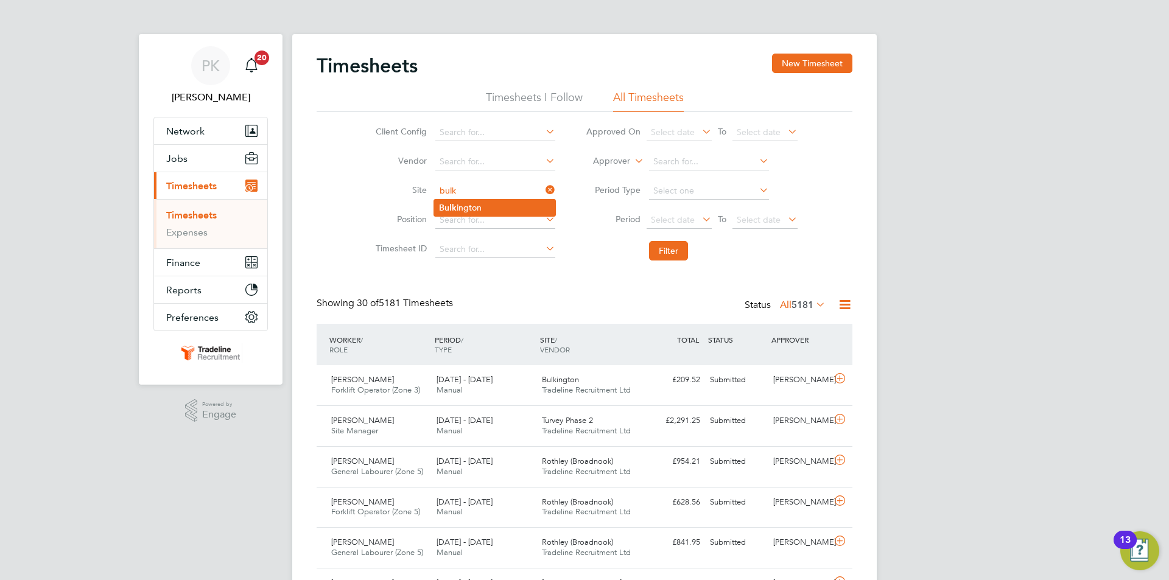
click at [494, 205] on li "Bulk ington" at bounding box center [494, 208] width 121 height 16
type input "Bulkington"
click at [665, 250] on button "Filter" at bounding box center [668, 250] width 39 height 19
click at [778, 396] on div "Stephen Ellis Forklift Operator (Zone 3) 11 - 17 Aug 2025 11 - 17 Aug 2025 Manu…" at bounding box center [585, 385] width 536 height 40
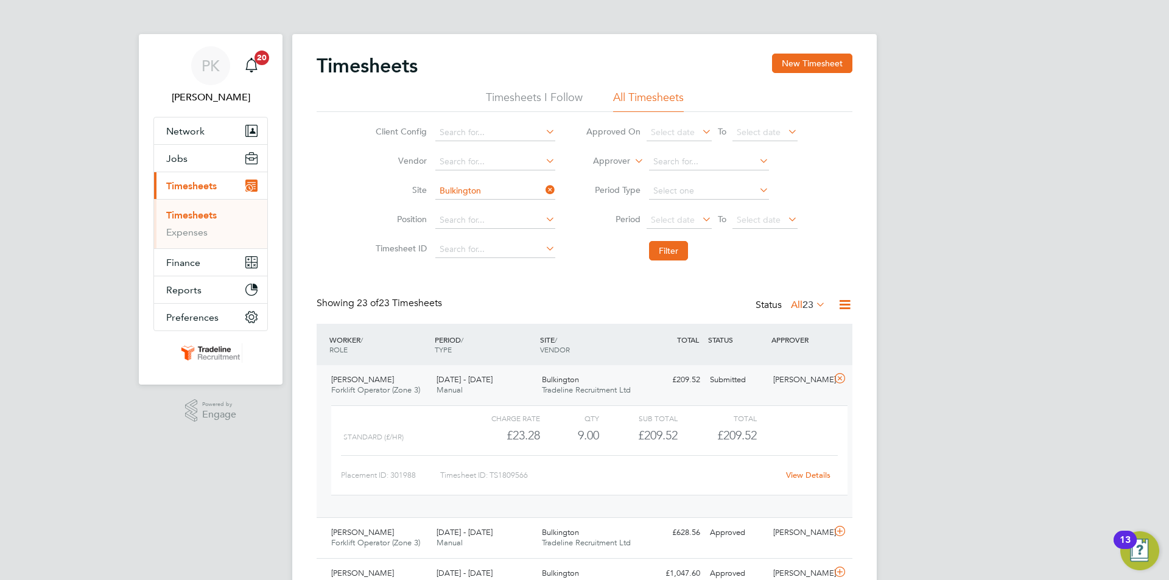
click at [814, 472] on link "View Details" at bounding box center [808, 475] width 44 height 10
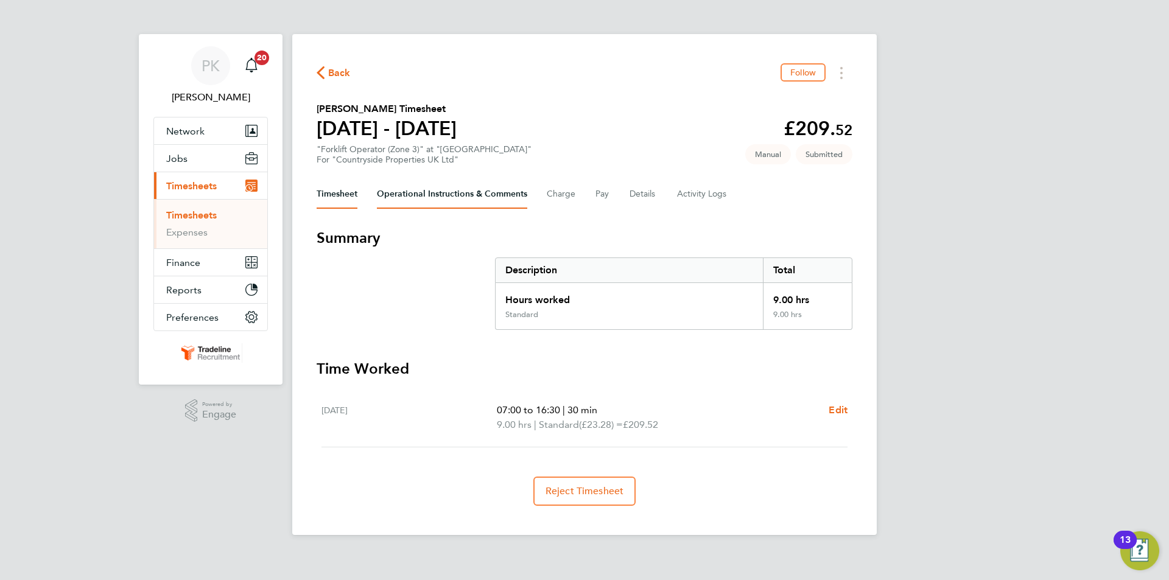
click at [466, 200] on Comments-tab "Operational Instructions & Comments" at bounding box center [452, 194] width 150 height 29
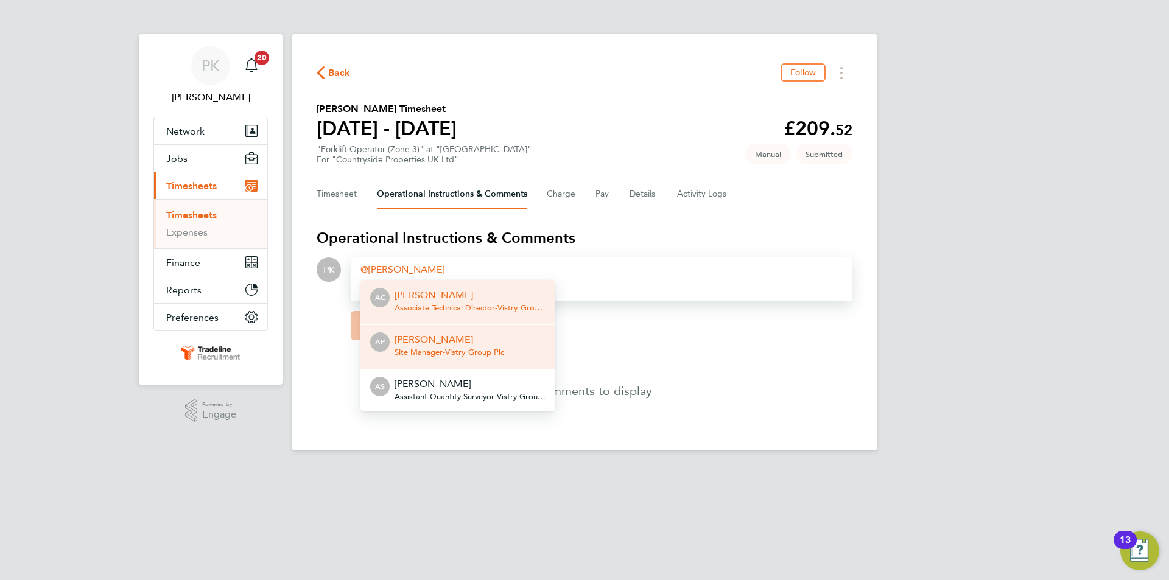
click at [427, 341] on p "[PERSON_NAME]" at bounding box center [449, 339] width 110 height 15
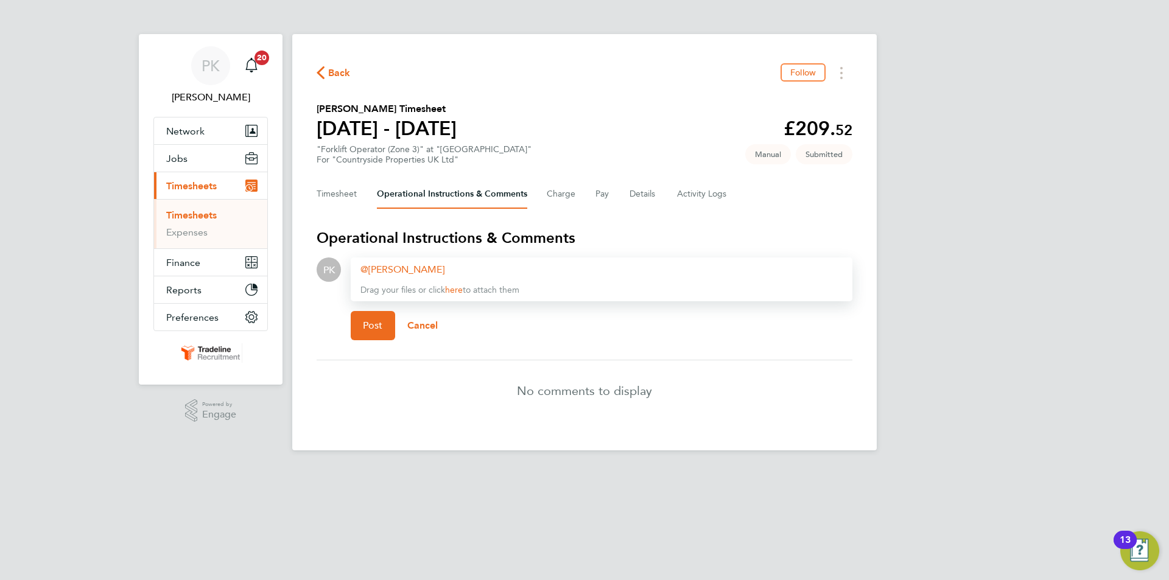
paste div
click at [390, 331] on button "Post" at bounding box center [373, 325] width 44 height 29
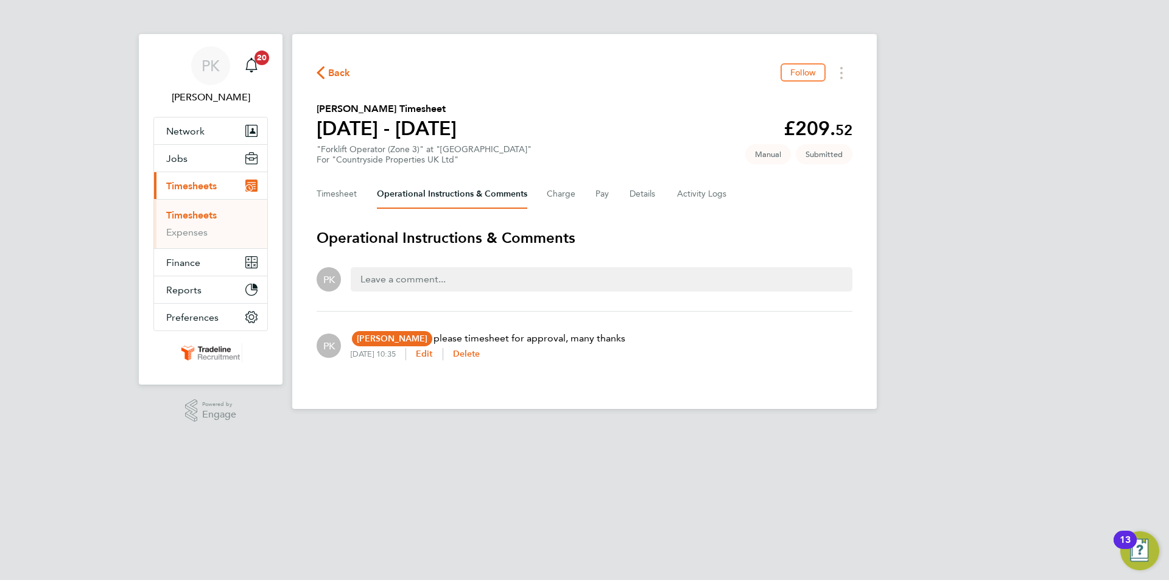
click at [198, 186] on span "Timesheets" at bounding box center [191, 186] width 51 height 12
